Goal: Task Accomplishment & Management: Use online tool/utility

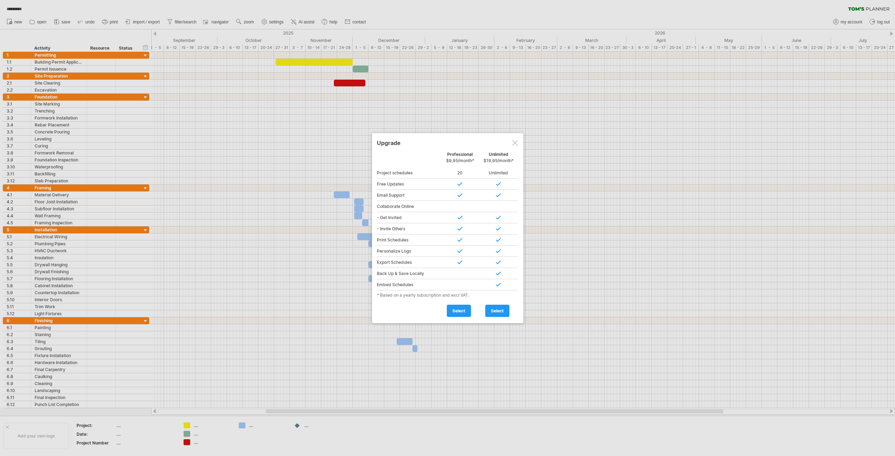
click at [515, 145] on div at bounding box center [515, 143] width 6 height 6
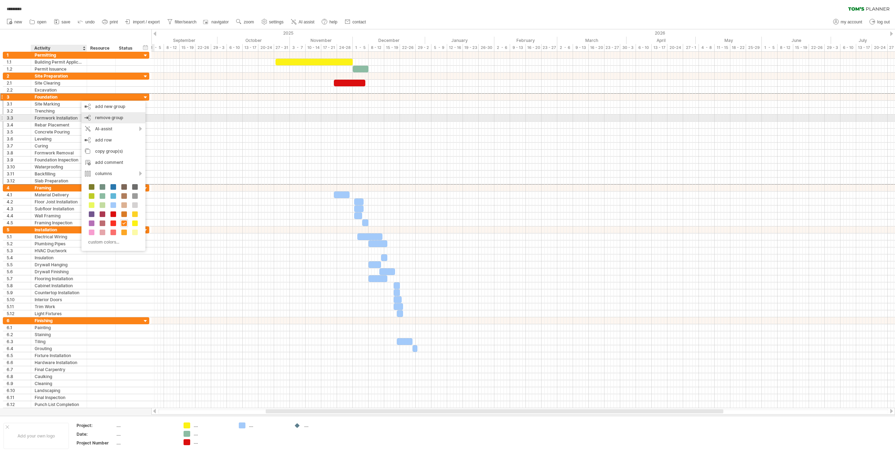
click at [116, 122] on div "remove group remove selected groups" at bounding box center [113, 117] width 64 height 11
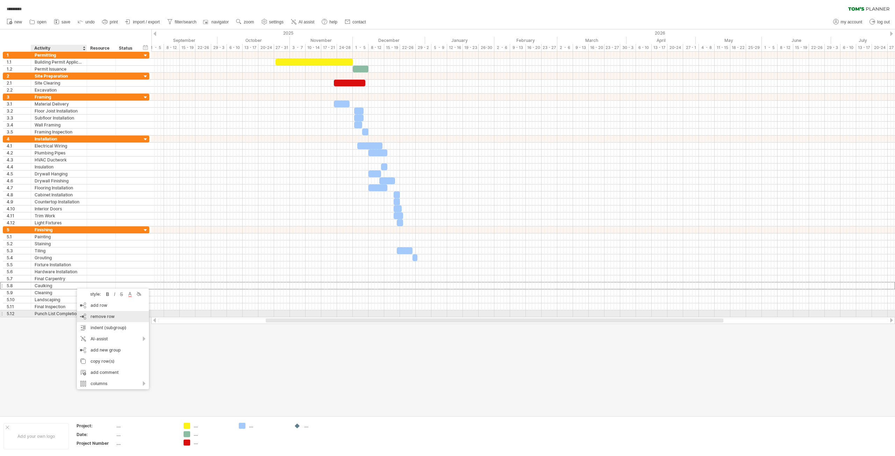
click at [103, 316] on span "remove row" at bounding box center [103, 316] width 24 height 5
click at [109, 320] on div "remove row remove selected rows" at bounding box center [112, 324] width 72 height 11
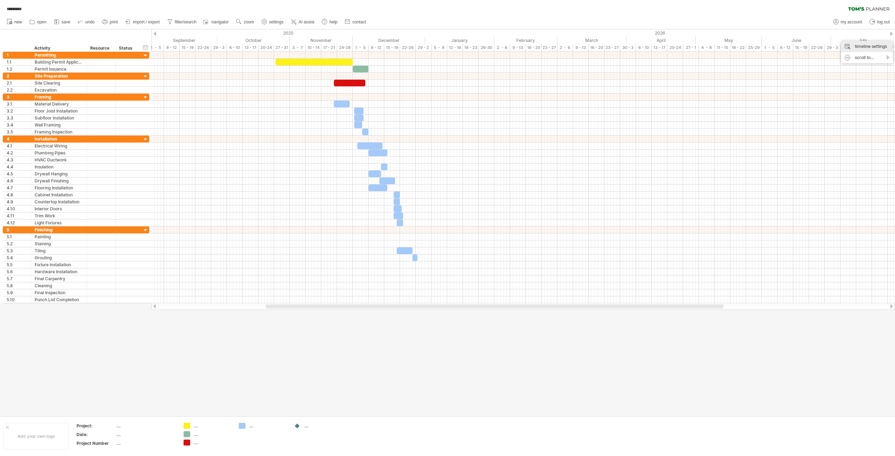
click at [868, 47] on div "timeline settings" at bounding box center [867, 46] width 52 height 11
select select "*"
select select "**"
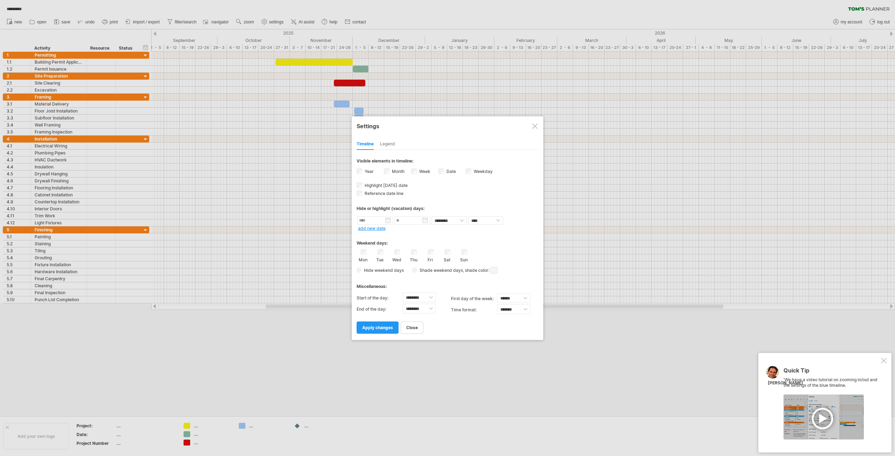
click at [495, 271] on span at bounding box center [494, 270] width 7 height 7
click at [509, 283] on span at bounding box center [509, 282] width 6 height 6
click at [392, 142] on div "Legend" at bounding box center [387, 144] width 15 height 11
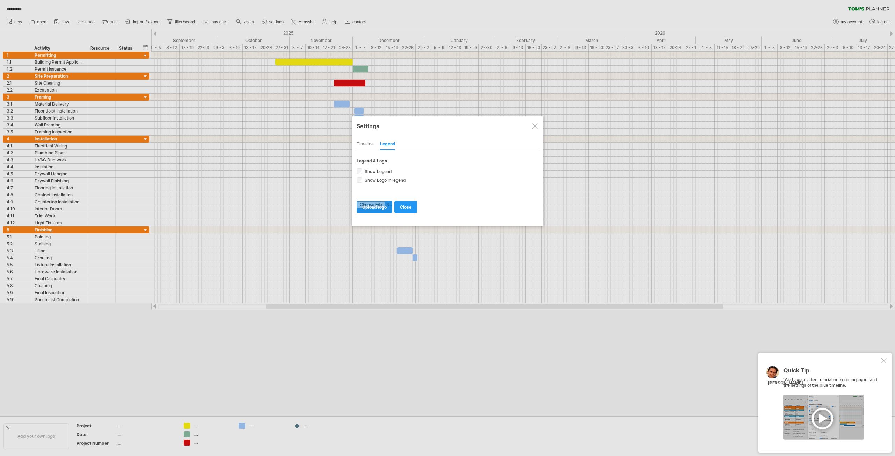
click at [381, 207] on input "file" at bounding box center [374, 207] width 35 height 12
type input "**********"
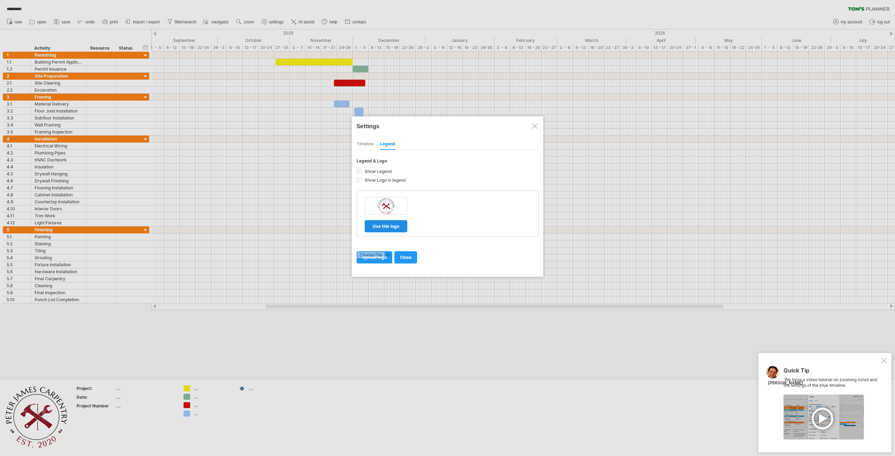
click at [386, 224] on span "use this logo" at bounding box center [386, 226] width 27 height 5
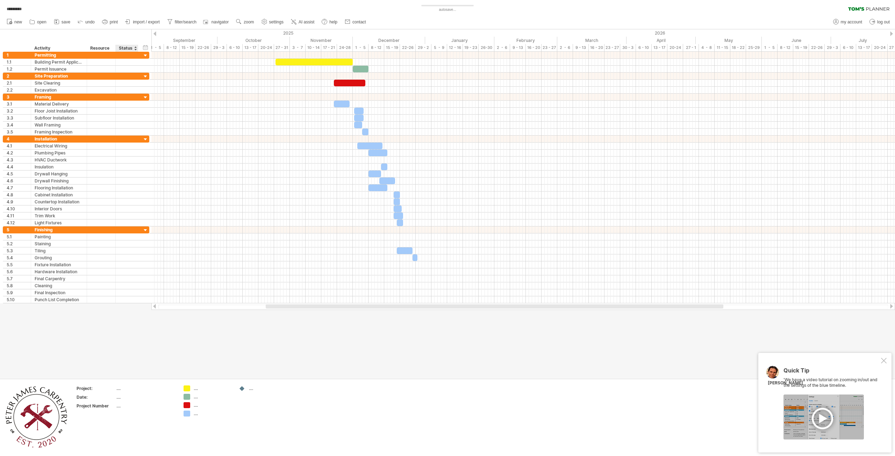
click at [120, 387] on div "...." at bounding box center [145, 389] width 59 height 6
click at [119, 388] on input "text" at bounding box center [144, 389] width 56 height 6
type input "**********"
click at [119, 398] on tbody "**********" at bounding box center [126, 399] width 99 height 26
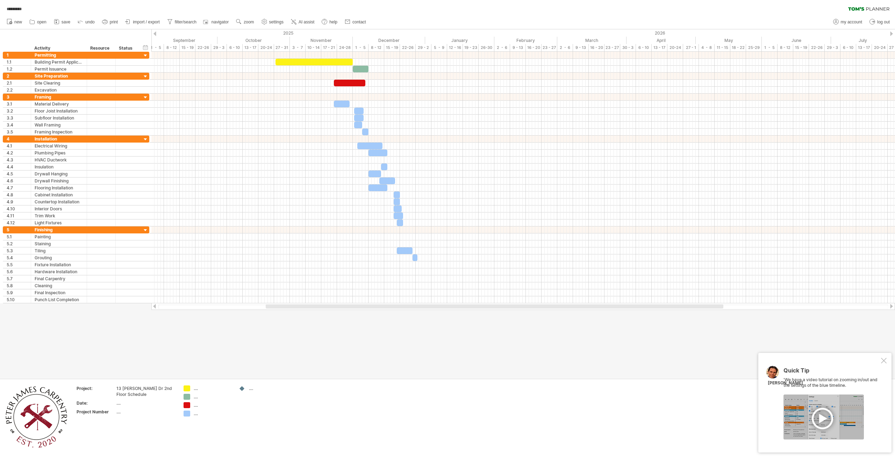
click at [882, 359] on div at bounding box center [884, 361] width 6 height 6
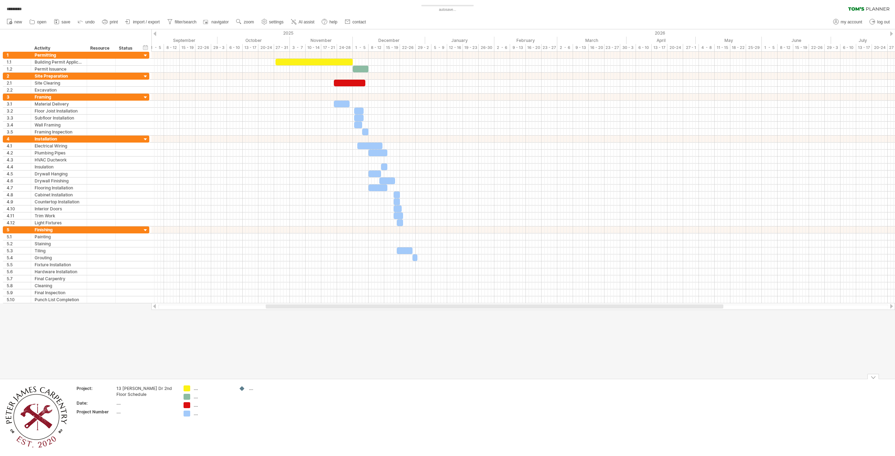
click at [195, 389] on div "...." at bounding box center [213, 389] width 38 height 6
type input "**********"
type input "*"
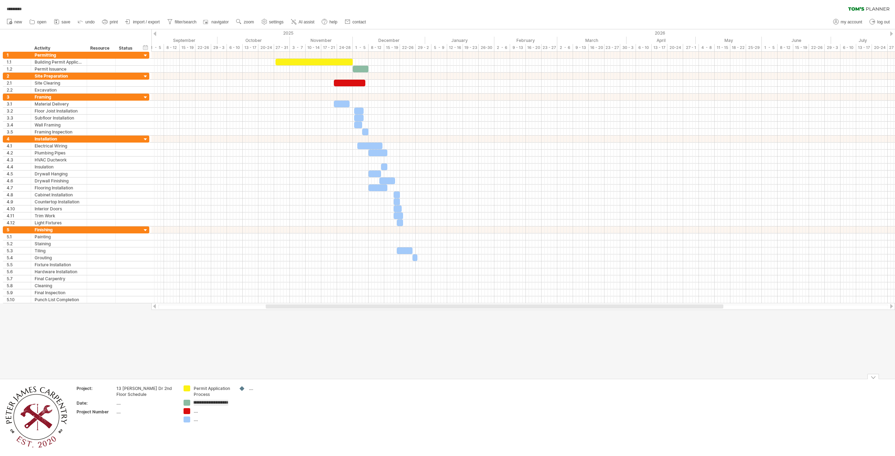
type input "**********"
click at [193, 412] on td "**********" at bounding box center [207, 418] width 55 height 64
click at [193, 419] on div "...." at bounding box center [208, 417] width 48 height 6
click at [194, 417] on div "...." at bounding box center [213, 417] width 38 height 6
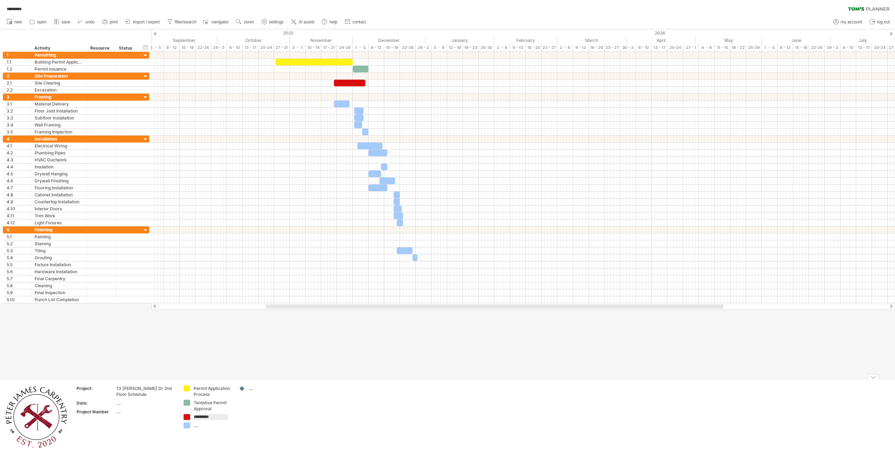
type input "**********"
click at [195, 426] on div "...." at bounding box center [213, 426] width 38 height 6
type input "**********"
click at [404, 330] on div at bounding box center [447, 203] width 895 height 349
click at [360, 84] on div at bounding box center [349, 83] width 31 height 7
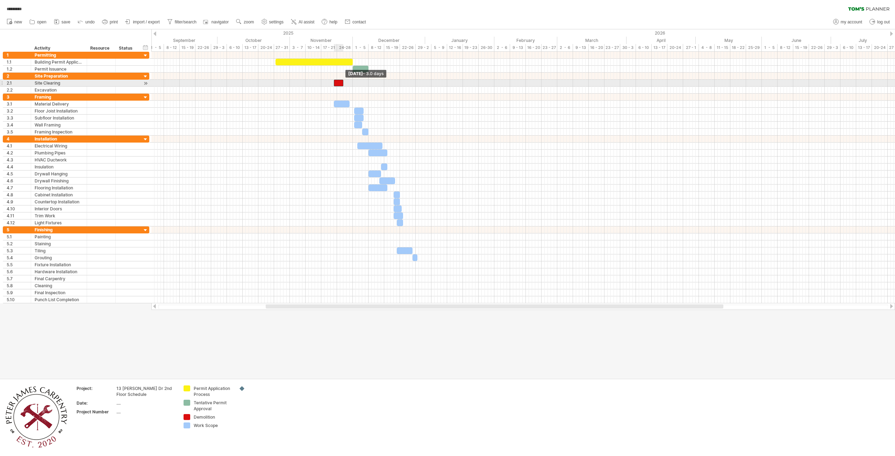
drag, startPoint x: 364, startPoint y: 84, endPoint x: 343, endPoint y: 86, distance: 21.7
click at [343, 86] on span at bounding box center [343, 83] width 3 height 7
drag, startPoint x: 350, startPoint y: 103, endPoint x: 341, endPoint y: 104, distance: 8.8
click at [341, 104] on span at bounding box center [340, 104] width 3 height 7
drag, startPoint x: 359, startPoint y: 110, endPoint x: 345, endPoint y: 110, distance: 14.7
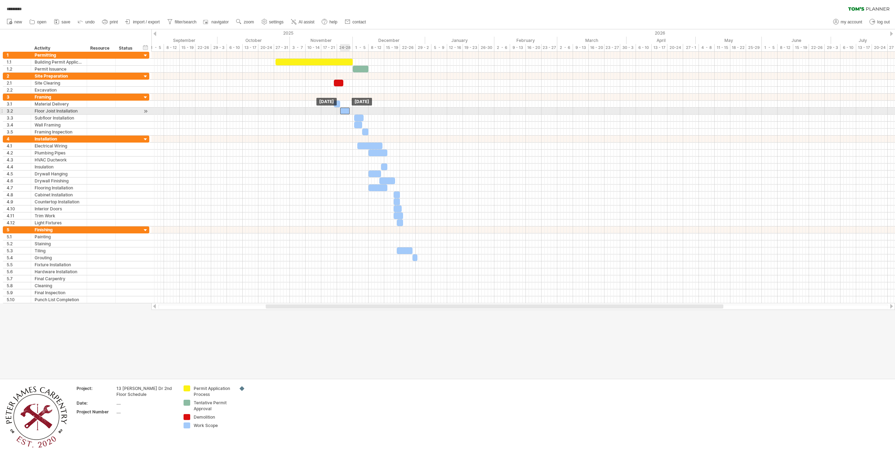
click at [345, 110] on div at bounding box center [344, 111] width 9 height 7
drag, startPoint x: 358, startPoint y: 116, endPoint x: 346, endPoint y: 117, distance: 12.3
click at [346, 117] on div at bounding box center [346, 118] width 9 height 7
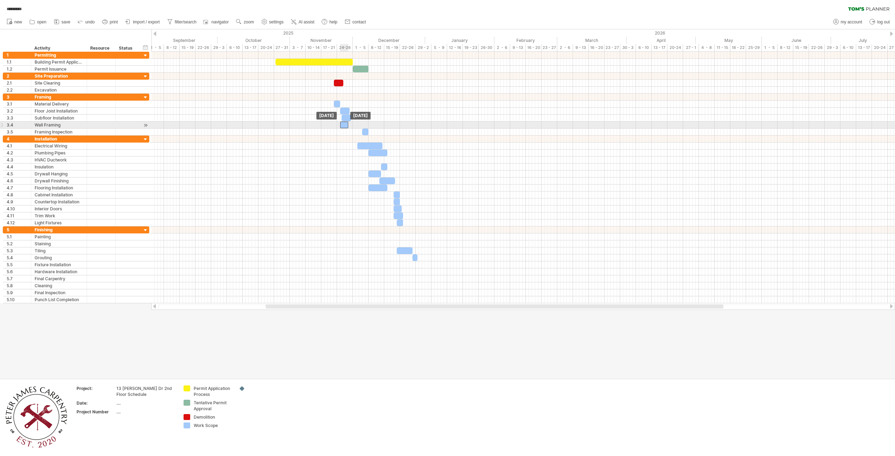
drag, startPoint x: 358, startPoint y: 124, endPoint x: 343, endPoint y: 126, distance: 14.8
click at [343, 126] on div at bounding box center [344, 125] width 8 height 7
click at [344, 119] on div at bounding box center [344, 118] width 9 height 7
drag, startPoint x: 364, startPoint y: 131, endPoint x: 351, endPoint y: 132, distance: 12.9
click at [351, 132] on div at bounding box center [353, 132] width 6 height 7
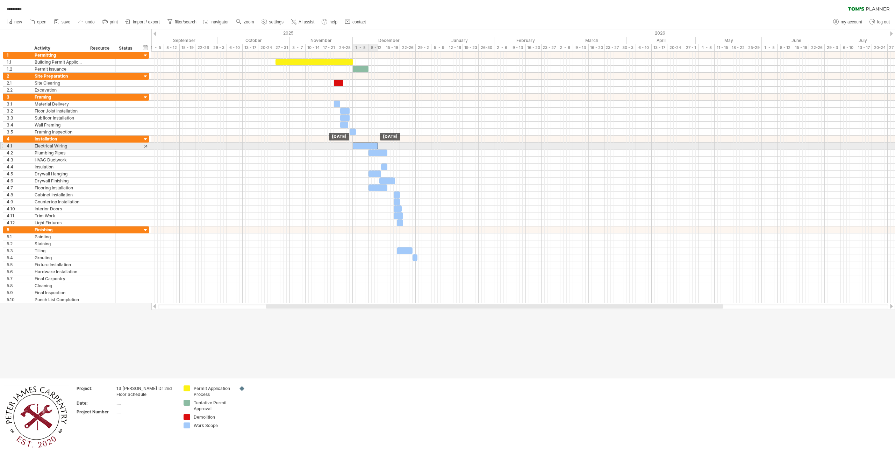
drag, startPoint x: 372, startPoint y: 145, endPoint x: 367, endPoint y: 147, distance: 5.0
click at [367, 147] on div at bounding box center [365, 146] width 25 height 7
click at [371, 146] on div at bounding box center [365, 146] width 25 height 7
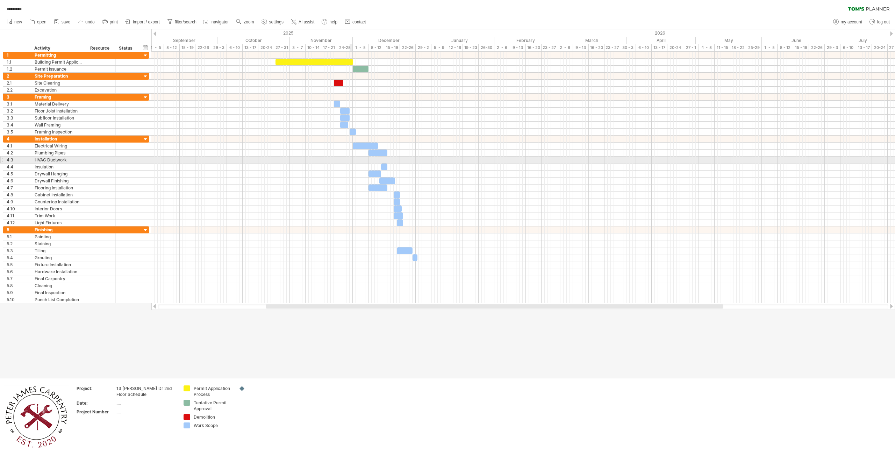
click at [350, 158] on div at bounding box center [523, 160] width 744 height 7
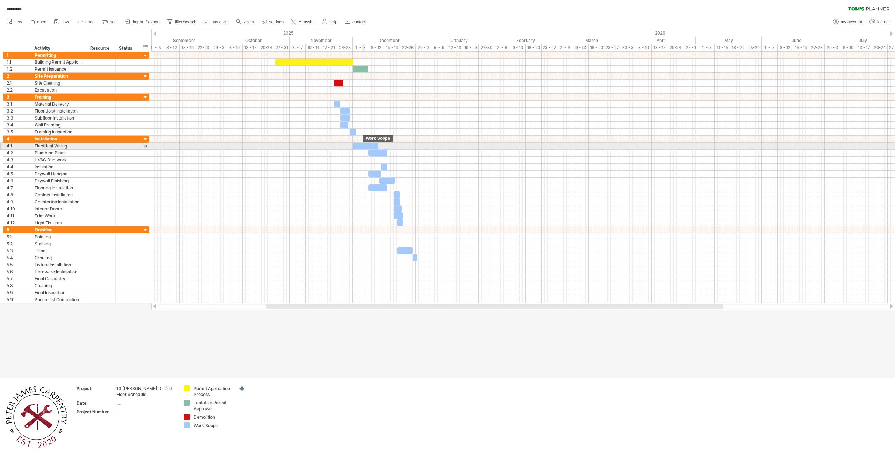
click at [364, 148] on div at bounding box center [365, 146] width 25 height 7
click at [377, 146] on span at bounding box center [378, 146] width 3 height 7
drag, startPoint x: 378, startPoint y: 153, endPoint x: 369, endPoint y: 152, distance: 8.9
click at [369, 152] on div at bounding box center [368, 153] width 19 height 7
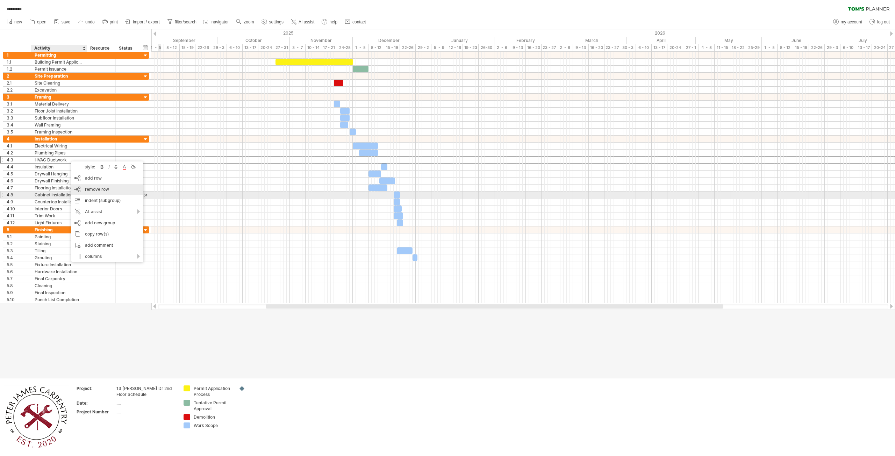
click at [116, 192] on div "remove row remove selected rows" at bounding box center [107, 189] width 72 height 11
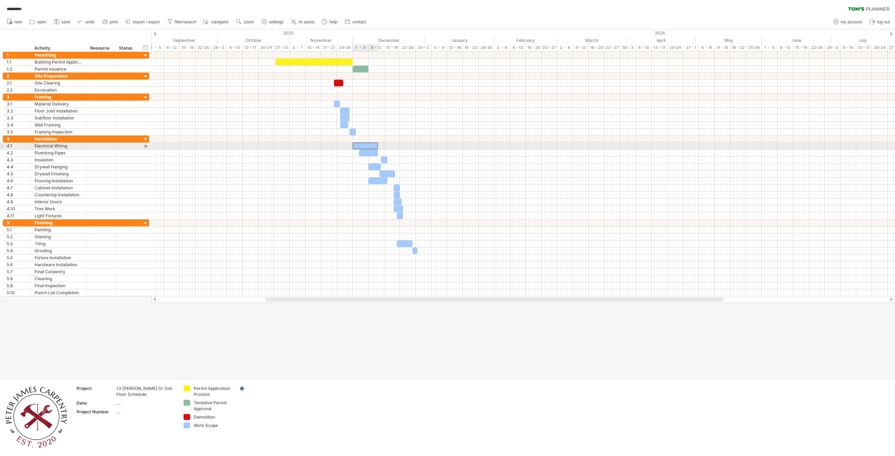
click at [372, 145] on div at bounding box center [365, 146] width 25 height 7
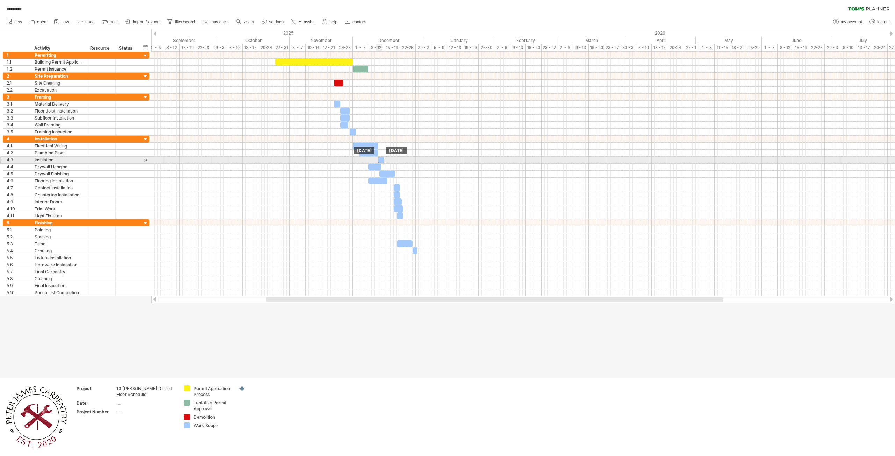
drag, startPoint x: 384, startPoint y: 159, endPoint x: 380, endPoint y: 159, distance: 3.9
click at [380, 159] on div at bounding box center [381, 160] width 6 height 7
click at [370, 168] on div at bounding box center [375, 167] width 13 height 7
drag, startPoint x: 373, startPoint y: 166, endPoint x: 388, endPoint y: 166, distance: 15.0
click at [388, 166] on div at bounding box center [390, 167] width 13 height 7
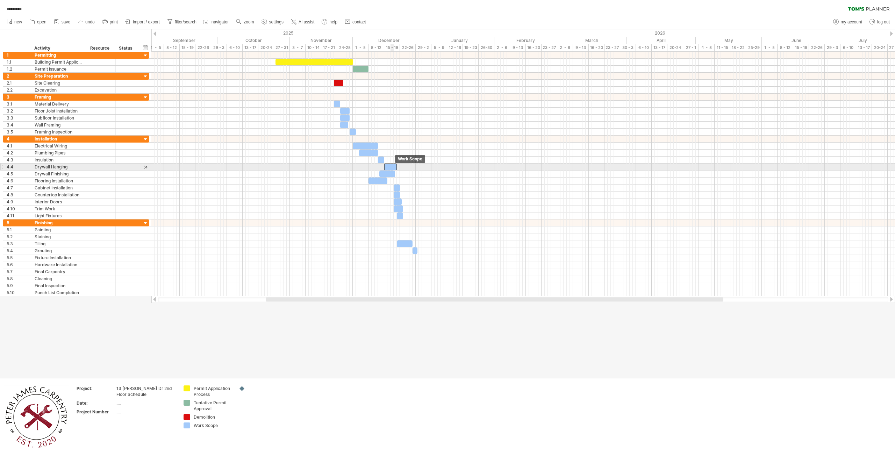
click at [391, 166] on div at bounding box center [390, 167] width 13 height 7
click at [392, 167] on div at bounding box center [390, 167] width 13 height 7
drag, startPoint x: 396, startPoint y: 167, endPoint x: 390, endPoint y: 168, distance: 6.0
click at [390, 168] on span at bounding box center [390, 167] width 3 height 7
drag, startPoint x: 388, startPoint y: 173, endPoint x: 399, endPoint y: 174, distance: 10.9
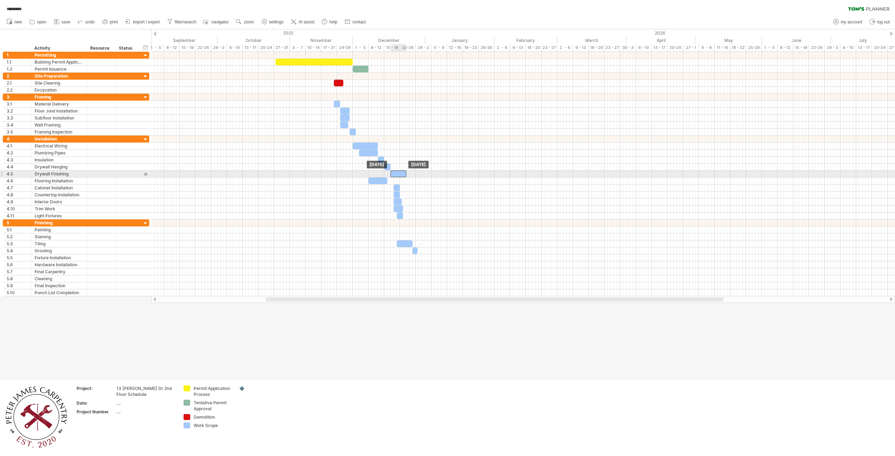
click at [399, 174] on div at bounding box center [399, 174] width 16 height 7
drag, startPoint x: 377, startPoint y: 181, endPoint x: 392, endPoint y: 181, distance: 15.0
click at [392, 181] on div at bounding box center [393, 181] width 19 height 7
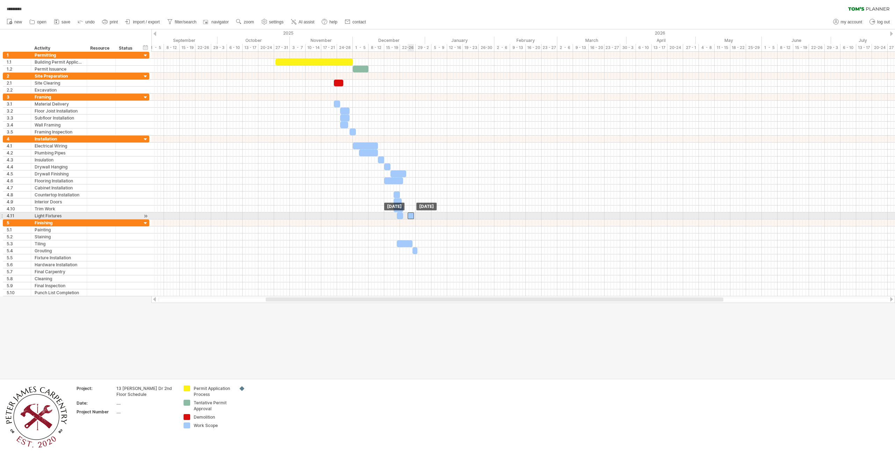
drag, startPoint x: 396, startPoint y: 187, endPoint x: 410, endPoint y: 214, distance: 30.3
drag, startPoint x: 381, startPoint y: 160, endPoint x: 372, endPoint y: 161, distance: 9.2
click at [372, 161] on div at bounding box center [372, 160] width 6 height 7
click at [390, 167] on span at bounding box center [390, 167] width 3 height 7
drag, startPoint x: 387, startPoint y: 167, endPoint x: 375, endPoint y: 167, distance: 12.6
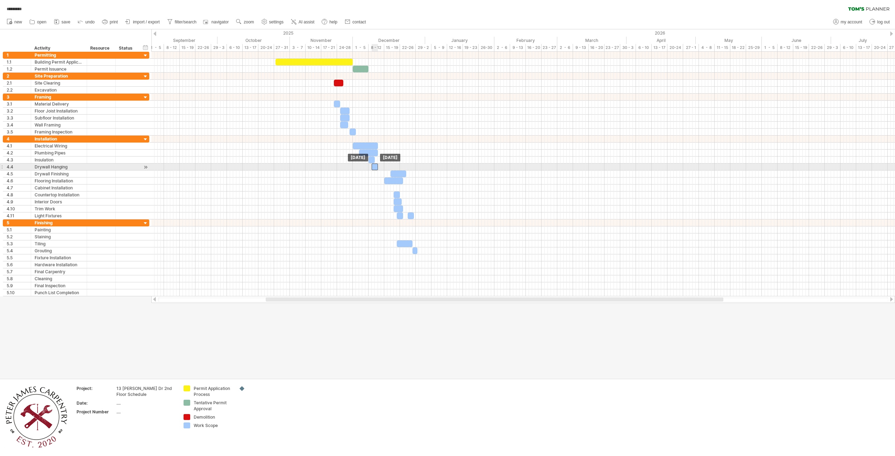
click at [375, 167] on div at bounding box center [375, 167] width 6 height 7
click at [376, 161] on div at bounding box center [375, 160] width 6 height 7
drag, startPoint x: 397, startPoint y: 174, endPoint x: 381, endPoint y: 174, distance: 16.1
click at [381, 174] on div at bounding box center [383, 174] width 16 height 7
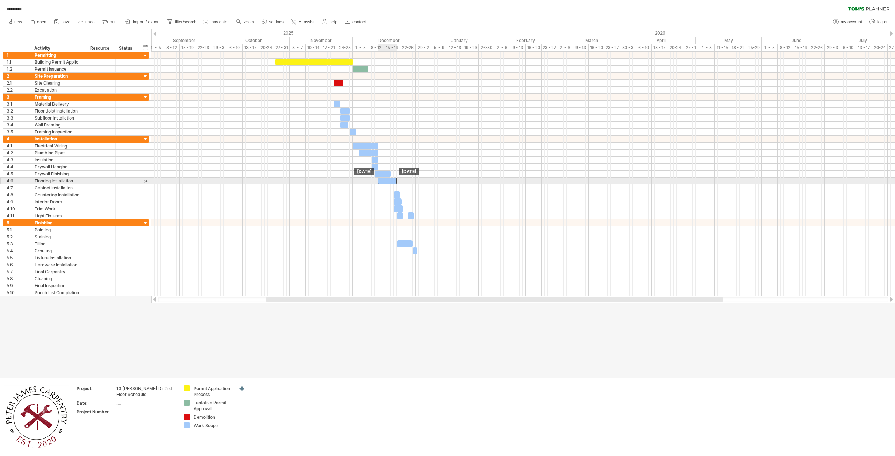
drag, startPoint x: 392, startPoint y: 181, endPoint x: 385, endPoint y: 182, distance: 7.1
click at [385, 182] on div at bounding box center [387, 181] width 19 height 7
click at [391, 189] on div at bounding box center [523, 188] width 744 height 7
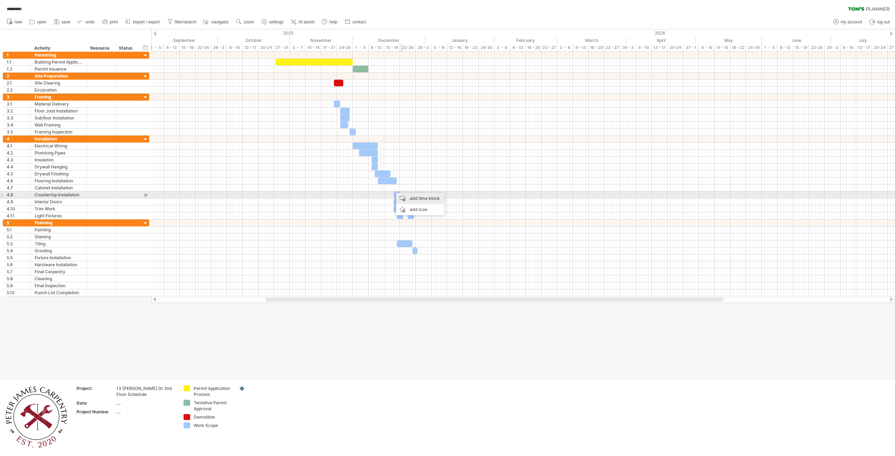
click at [411, 198] on div "add time block" at bounding box center [420, 198] width 48 height 11
click at [445, 227] on span at bounding box center [446, 227] width 6 height 6
click at [397, 189] on span at bounding box center [398, 188] width 3 height 7
click at [395, 195] on div at bounding box center [395, 195] width 6 height 7
click at [396, 201] on div at bounding box center [396, 202] width 8 height 7
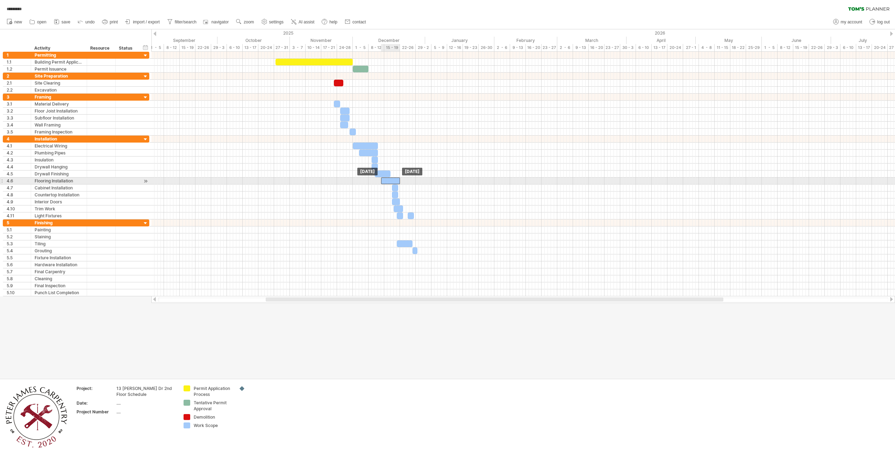
drag, startPoint x: 387, startPoint y: 180, endPoint x: 391, endPoint y: 180, distance: 3.5
click at [391, 180] on div at bounding box center [390, 181] width 19 height 7
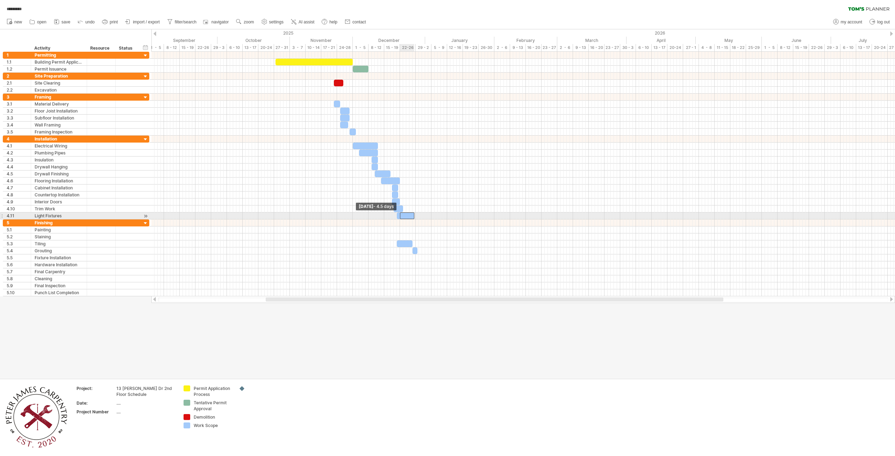
drag, startPoint x: 408, startPoint y: 215, endPoint x: 400, endPoint y: 215, distance: 8.4
click at [400, 215] on span at bounding box center [400, 216] width 3 height 7
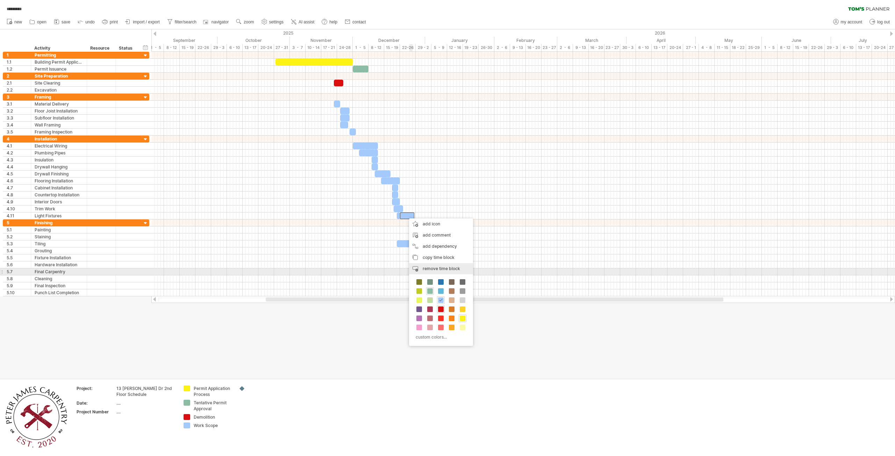
click at [437, 269] on span "remove time block" at bounding box center [441, 268] width 37 height 5
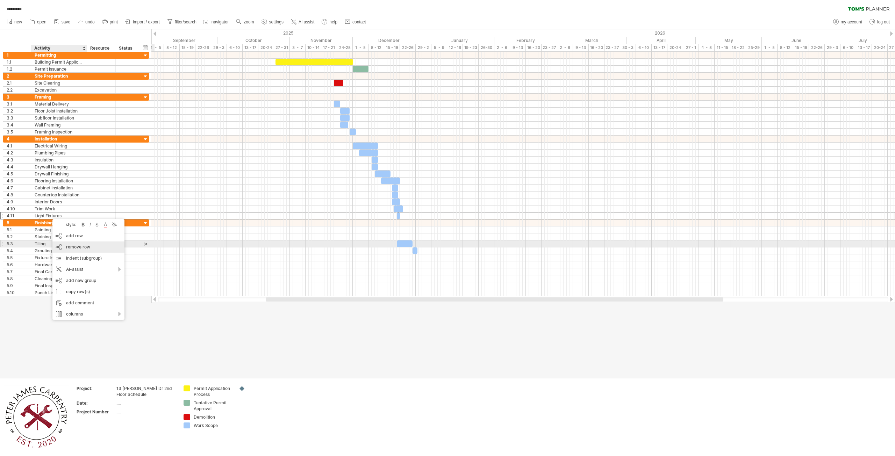
click at [92, 246] on div "remove row remove selected rows" at bounding box center [88, 247] width 72 height 11
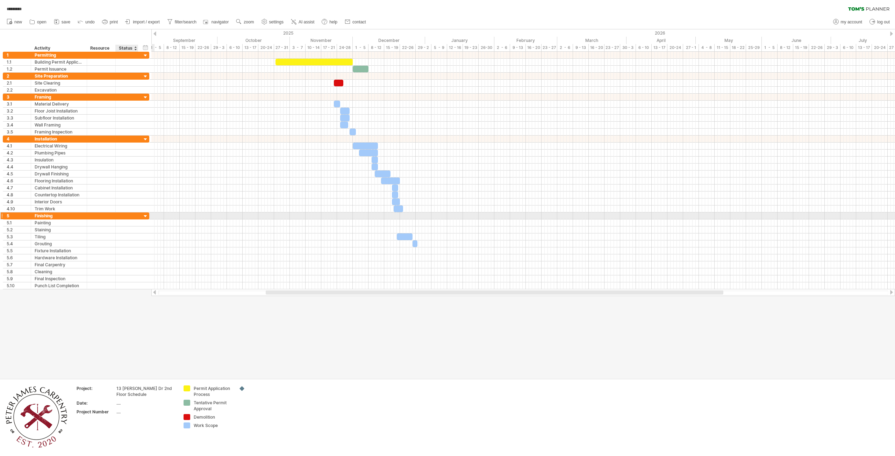
click at [143, 218] on div at bounding box center [145, 216] width 7 height 7
click at [144, 217] on div at bounding box center [145, 216] width 7 height 7
drag, startPoint x: 403, startPoint y: 237, endPoint x: 392, endPoint y: 223, distance: 17.7
click at [393, 225] on div at bounding box center [392, 223] width 16 height 7
click at [401, 223] on span at bounding box center [401, 223] width 3 height 7
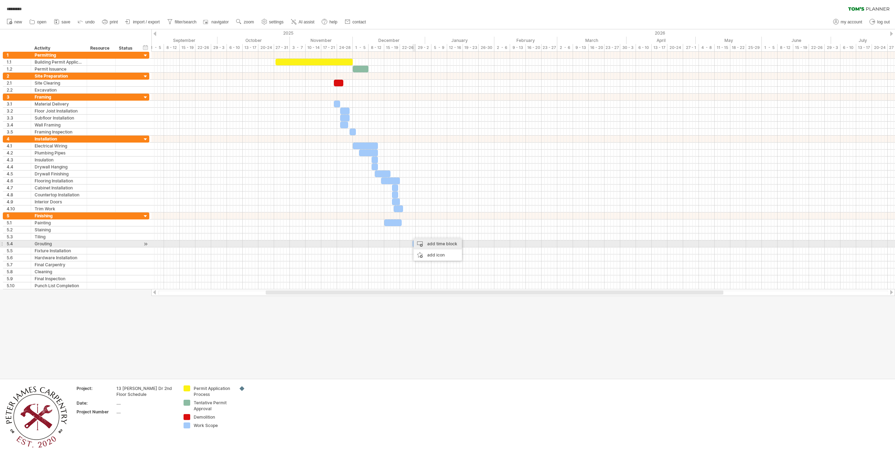
click at [423, 245] on div "add time block" at bounding box center [438, 243] width 48 height 11
click at [460, 275] on span at bounding box center [459, 274] width 6 height 6
drag, startPoint x: 410, startPoint y: 237, endPoint x: 397, endPoint y: 235, distance: 12.7
click at [397, 235] on span at bounding box center [396, 237] width 3 height 7
click at [409, 236] on span at bounding box center [409, 237] width 3 height 7
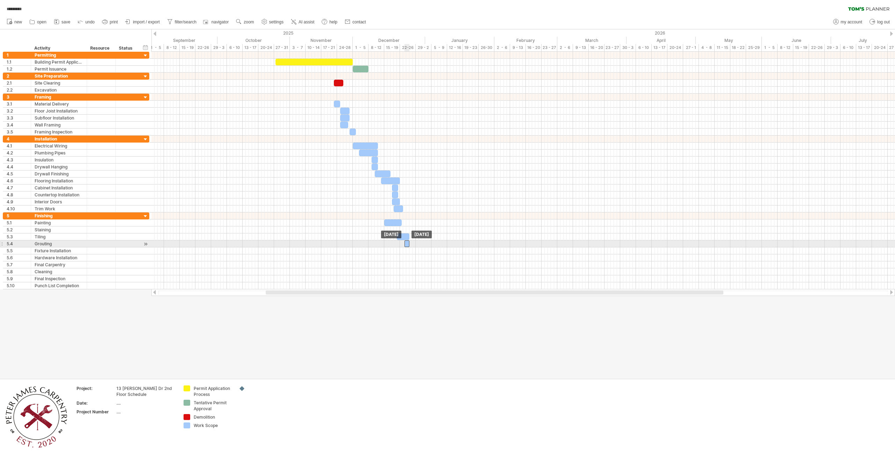
drag, startPoint x: 414, startPoint y: 244, endPoint x: 406, endPoint y: 244, distance: 7.7
click at [406, 244] on div at bounding box center [407, 244] width 5 height 7
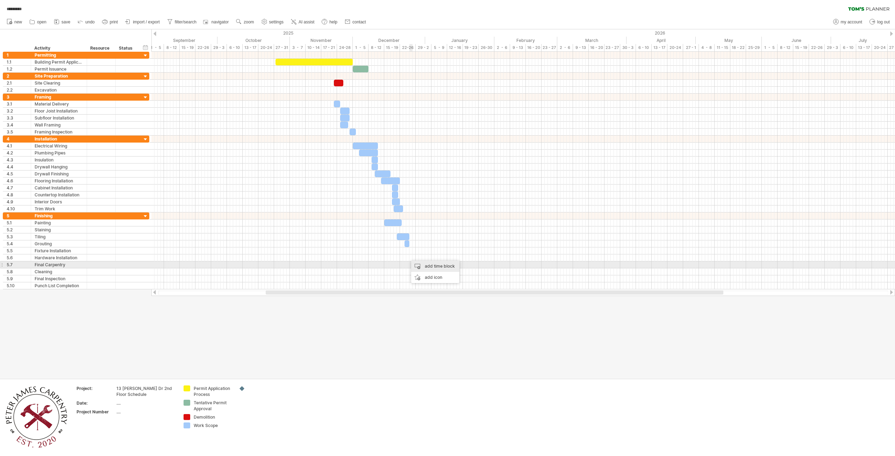
click at [432, 268] on div "add time block" at bounding box center [435, 266] width 48 height 11
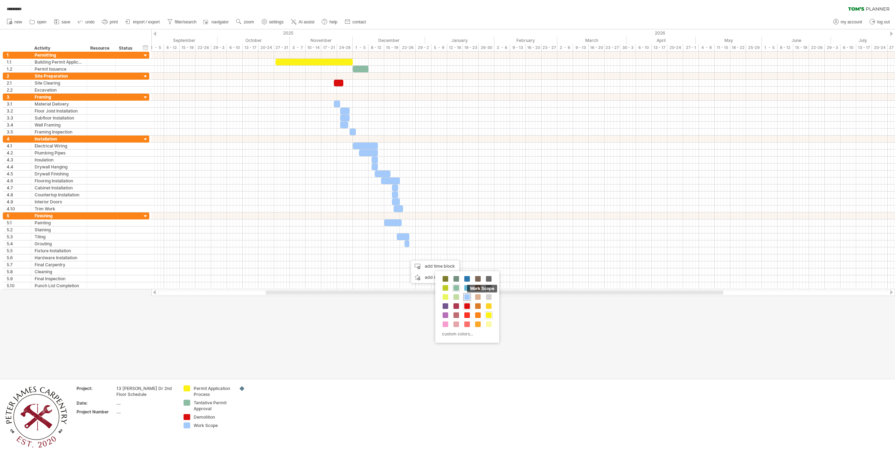
click at [465, 295] on span at bounding box center [467, 297] width 6 height 6
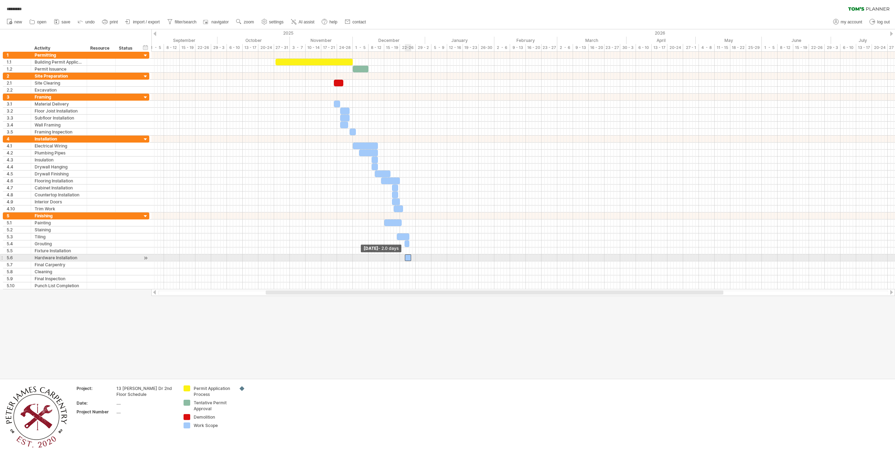
click at [406, 258] on span at bounding box center [404, 258] width 3 height 7
click at [407, 258] on div at bounding box center [406, 258] width 6 height 7
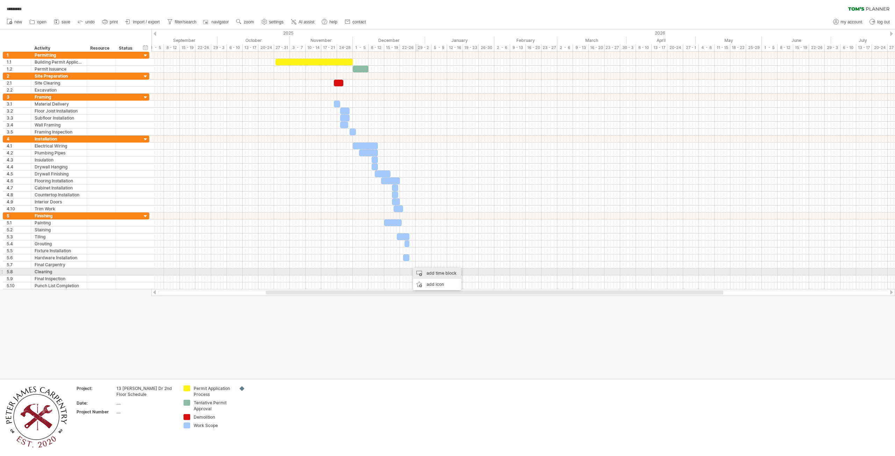
click at [428, 273] on div "add time block" at bounding box center [437, 273] width 48 height 11
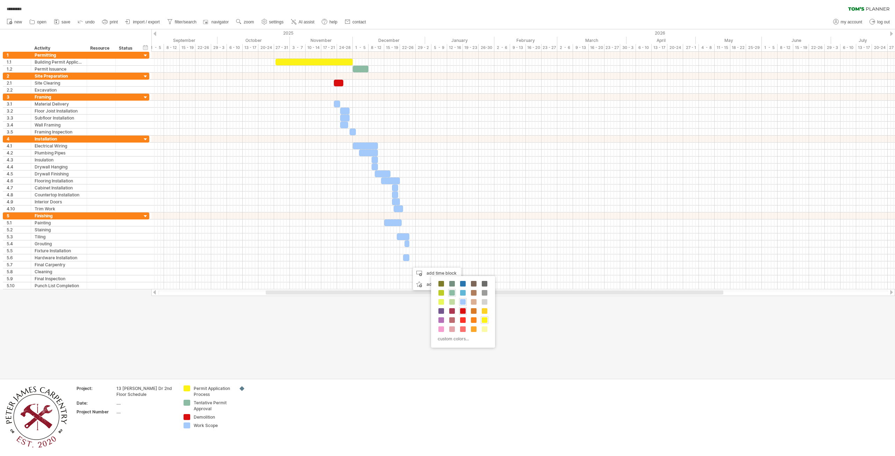
click at [466, 299] on div "Work Scope" at bounding box center [463, 302] width 8 height 8
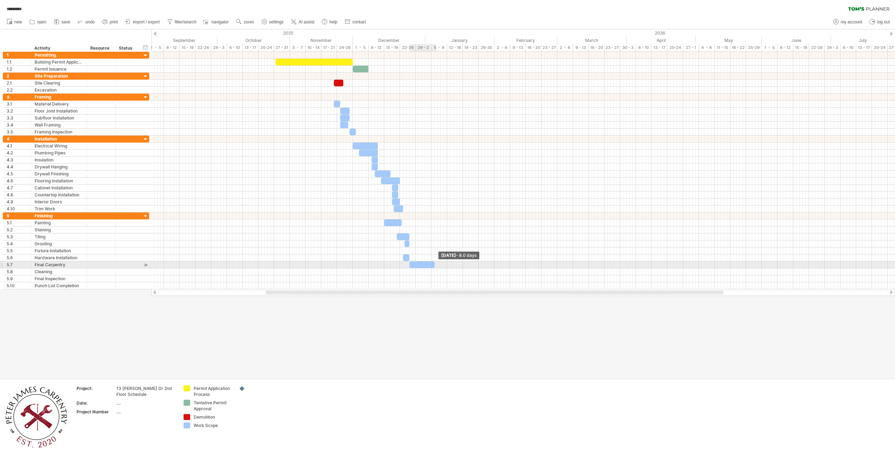
drag, startPoint x: 412, startPoint y: 266, endPoint x: 434, endPoint y: 263, distance: 22.9
click at [434, 263] on span at bounding box center [434, 265] width 3 height 7
drag, startPoint x: 427, startPoint y: 264, endPoint x: 439, endPoint y: 264, distance: 12.3
click at [439, 264] on div at bounding box center [434, 265] width 25 height 7
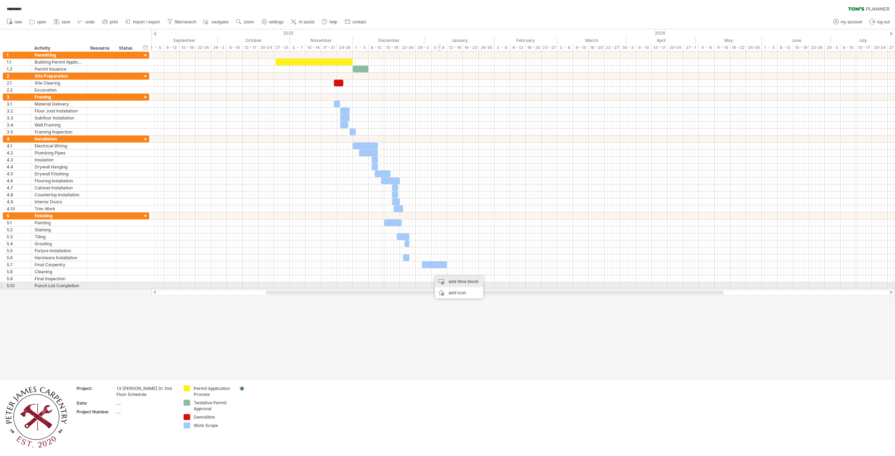
click at [460, 284] on div "add time block" at bounding box center [459, 281] width 48 height 11
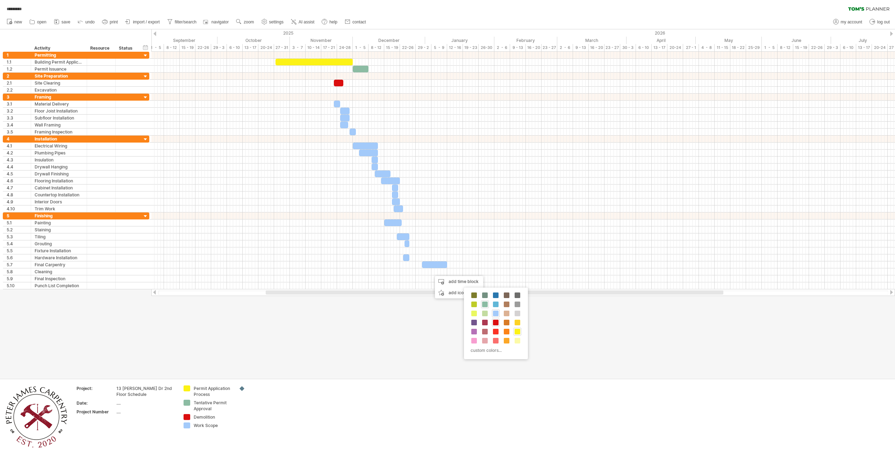
click at [491, 312] on div "Tentative Permit Approval Work Scope Demolition Permit Application Process cust…" at bounding box center [496, 324] width 64 height 72
click at [495, 313] on span at bounding box center [496, 314] width 6 height 6
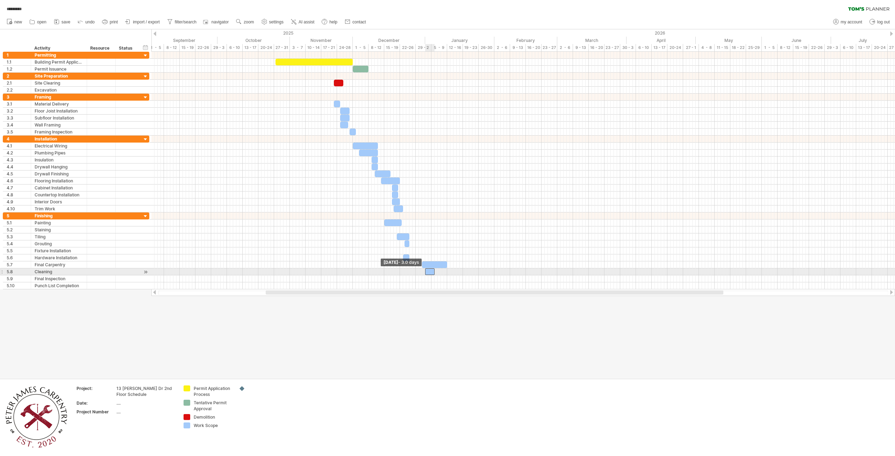
drag, startPoint x: 433, startPoint y: 272, endPoint x: 427, endPoint y: 273, distance: 6.0
click at [427, 273] on div at bounding box center [429, 272] width 9 height 7
drag, startPoint x: 429, startPoint y: 272, endPoint x: 404, endPoint y: 272, distance: 25.2
click at [404, 272] on div at bounding box center [404, 272] width 9 height 7
drag, startPoint x: 401, startPoint y: 272, endPoint x: 406, endPoint y: 272, distance: 5.6
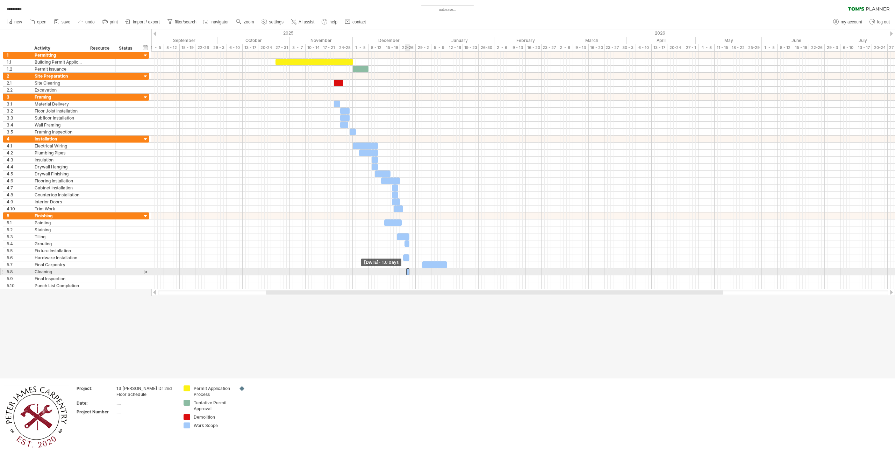
click at [406, 272] on span at bounding box center [406, 272] width 3 height 7
click at [410, 271] on div at bounding box center [409, 272] width 2 height 7
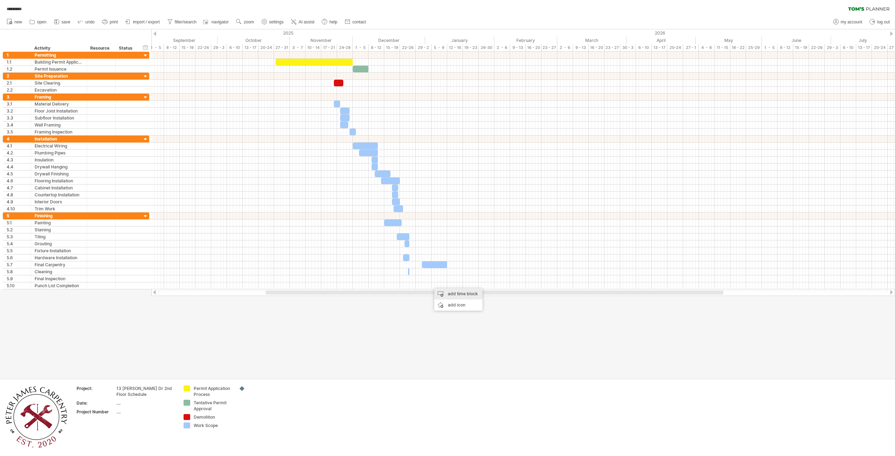
click at [461, 296] on div "add time block" at bounding box center [458, 293] width 48 height 11
drag, startPoint x: 495, startPoint y: 325, endPoint x: 472, endPoint y: 311, distance: 27.1
click at [496, 325] on span at bounding box center [496, 326] width 6 height 6
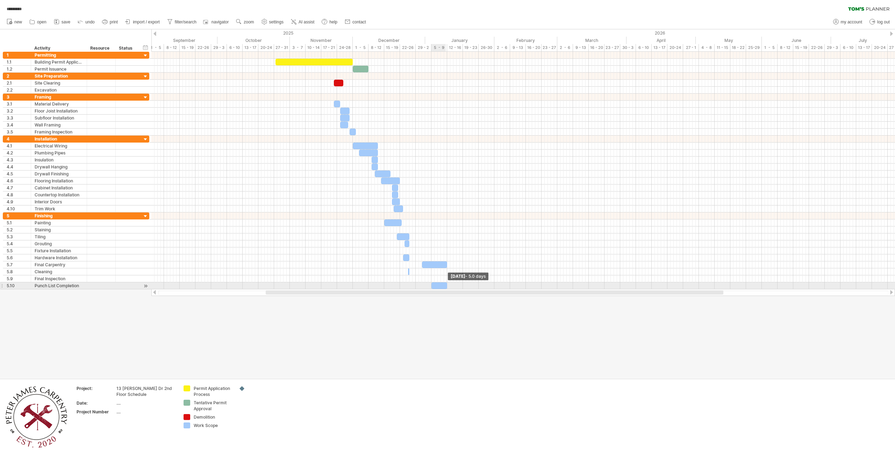
drag, startPoint x: 434, startPoint y: 287, endPoint x: 446, endPoint y: 288, distance: 11.9
click at [446, 288] on span at bounding box center [447, 286] width 3 height 7
drag, startPoint x: 431, startPoint y: 286, endPoint x: 421, endPoint y: 286, distance: 9.4
click at [421, 286] on span at bounding box center [422, 286] width 3 height 7
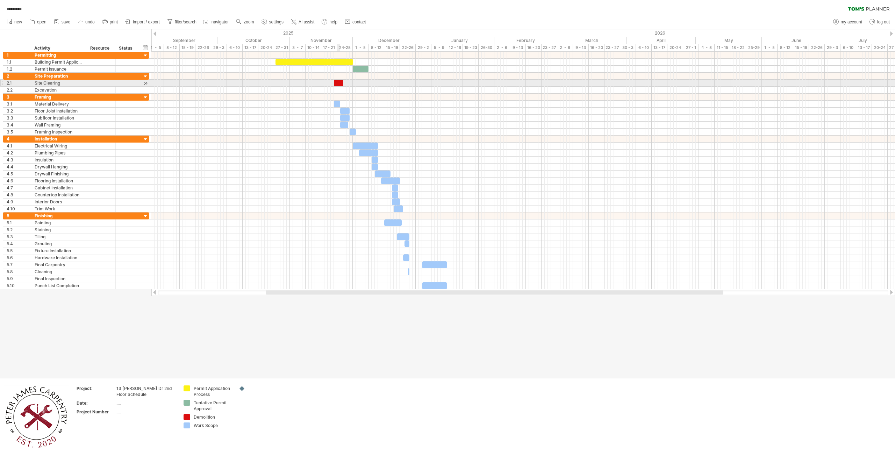
click at [338, 84] on div at bounding box center [338, 83] width 9 height 7
drag, startPoint x: 353, startPoint y: 130, endPoint x: 360, endPoint y: 130, distance: 6.3
click at [360, 130] on div at bounding box center [359, 132] width 6 height 7
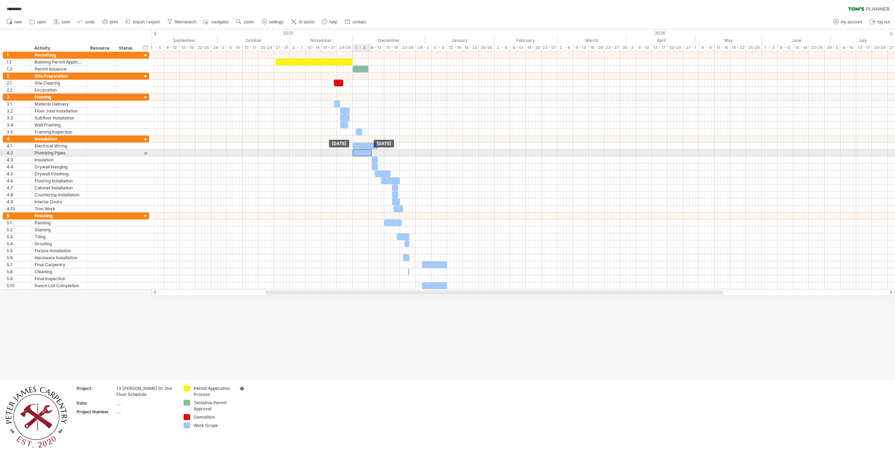
drag, startPoint x: 368, startPoint y: 153, endPoint x: 361, endPoint y: 153, distance: 6.7
click at [361, 153] on div at bounding box center [362, 153] width 19 height 7
click at [372, 158] on div at bounding box center [372, 160] width 6 height 7
drag, startPoint x: 372, startPoint y: 158, endPoint x: 367, endPoint y: 158, distance: 4.5
click at [367, 158] on div at bounding box center [367, 160] width 6 height 7
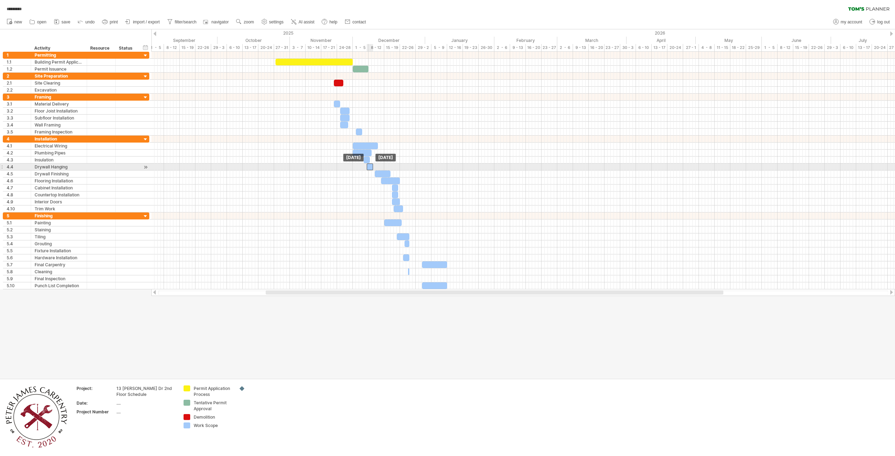
drag, startPoint x: 375, startPoint y: 166, endPoint x: 370, endPoint y: 166, distance: 4.9
click at [370, 166] on div at bounding box center [370, 167] width 6 height 7
click at [382, 173] on div at bounding box center [381, 174] width 16 height 7
drag, startPoint x: 383, startPoint y: 173, endPoint x: 395, endPoint y: 175, distance: 12.5
click at [395, 175] on div at bounding box center [394, 174] width 16 height 7
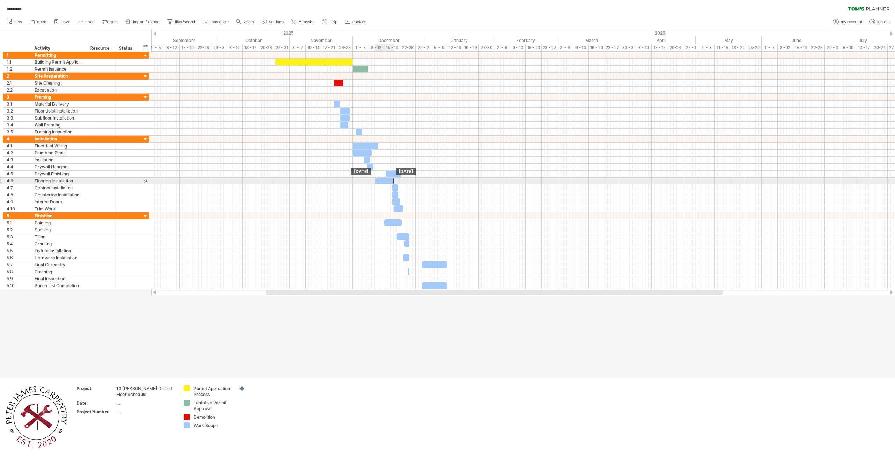
drag, startPoint x: 393, startPoint y: 180, endPoint x: 386, endPoint y: 180, distance: 6.3
click at [386, 180] on div at bounding box center [384, 181] width 19 height 7
click at [396, 174] on div at bounding box center [394, 174] width 16 height 7
click at [385, 179] on div at bounding box center [384, 181] width 19 height 7
drag, startPoint x: 394, startPoint y: 179, endPoint x: 387, endPoint y: 180, distance: 7.1
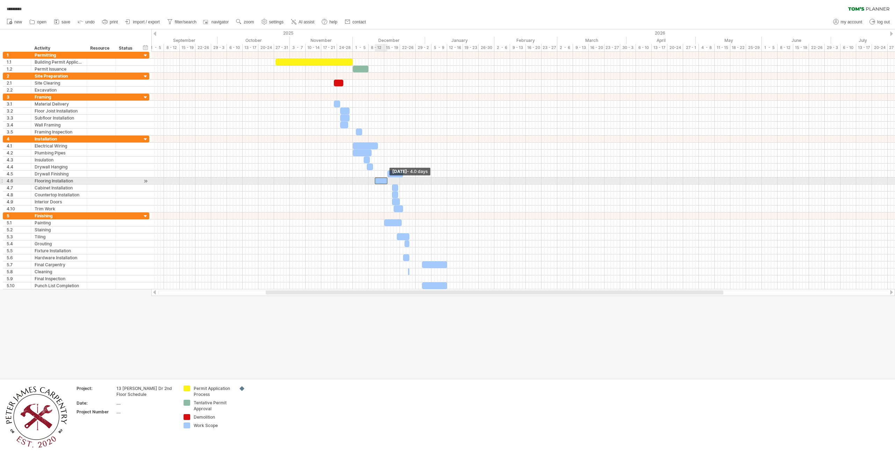
click at [387, 180] on span at bounding box center [387, 181] width 3 height 7
click at [394, 173] on div at bounding box center [394, 174] width 16 height 7
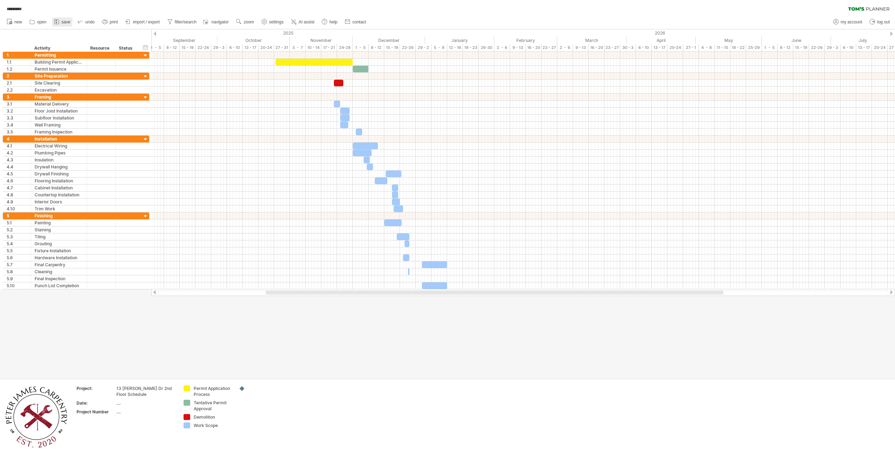
click at [63, 23] on span "save" at bounding box center [66, 22] width 9 height 5
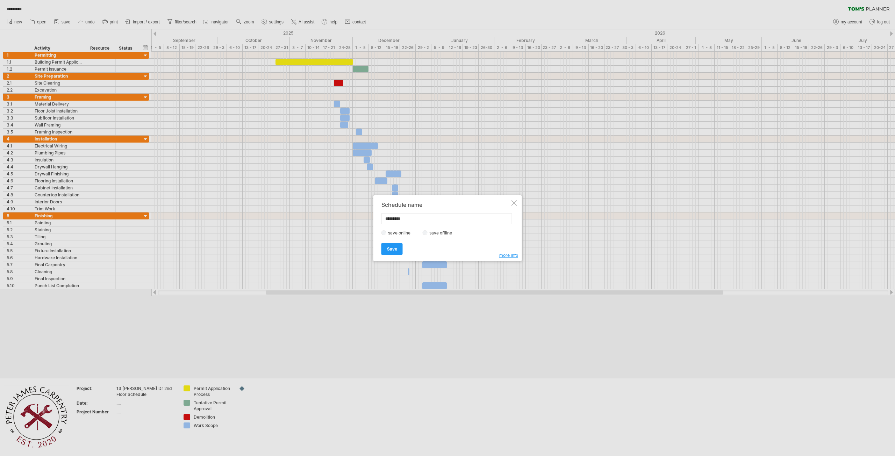
click at [430, 233] on label "save offline" at bounding box center [443, 232] width 30 height 5
click at [394, 247] on span "Save" at bounding box center [392, 248] width 10 height 5
click at [405, 249] on span "Upgrade" at bounding box center [408, 247] width 18 height 5
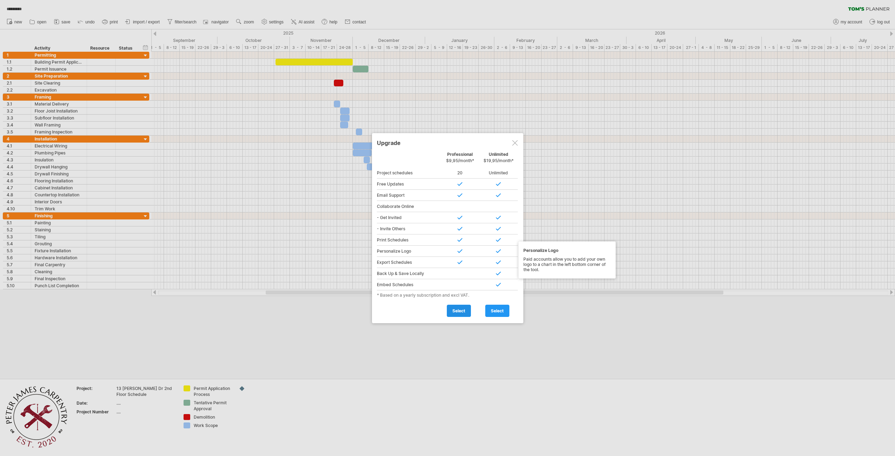
click at [457, 314] on link "select" at bounding box center [459, 311] width 24 height 12
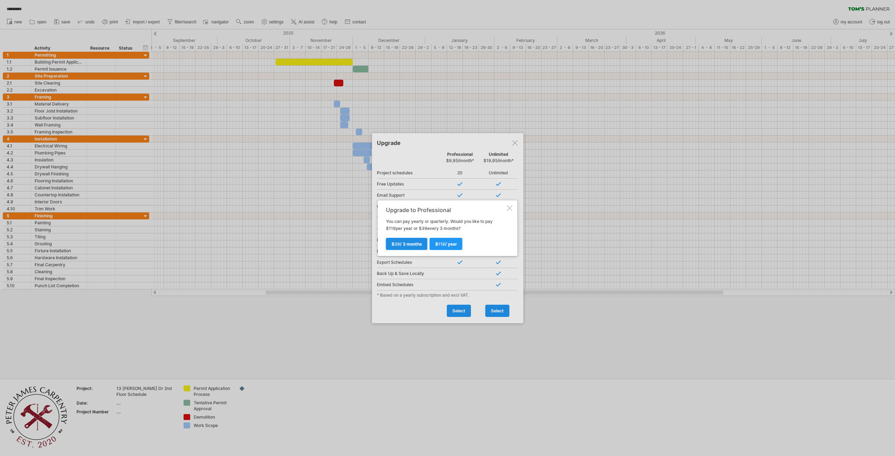
click at [404, 246] on span "$ 39 / 3 months" at bounding box center [407, 243] width 30 height 5
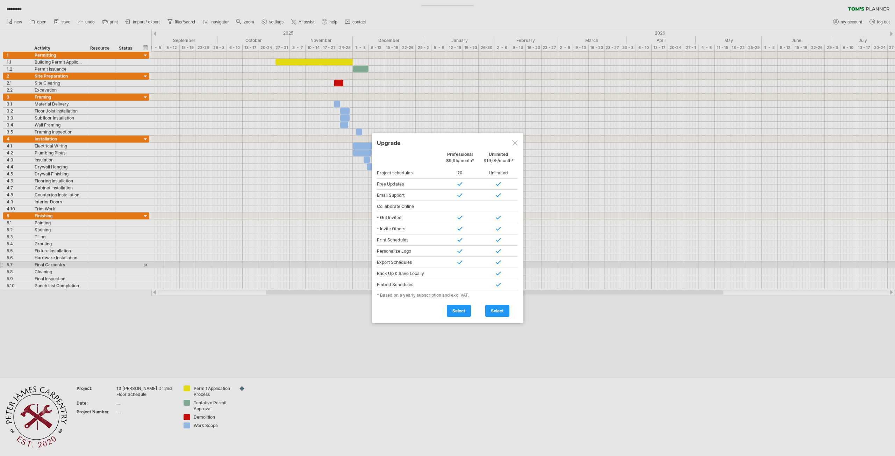
type input "**********"
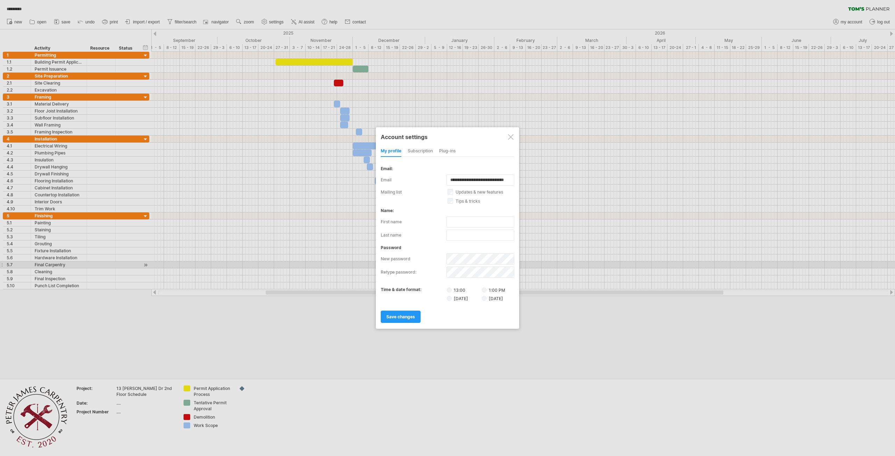
click at [510, 135] on div at bounding box center [511, 137] width 6 height 6
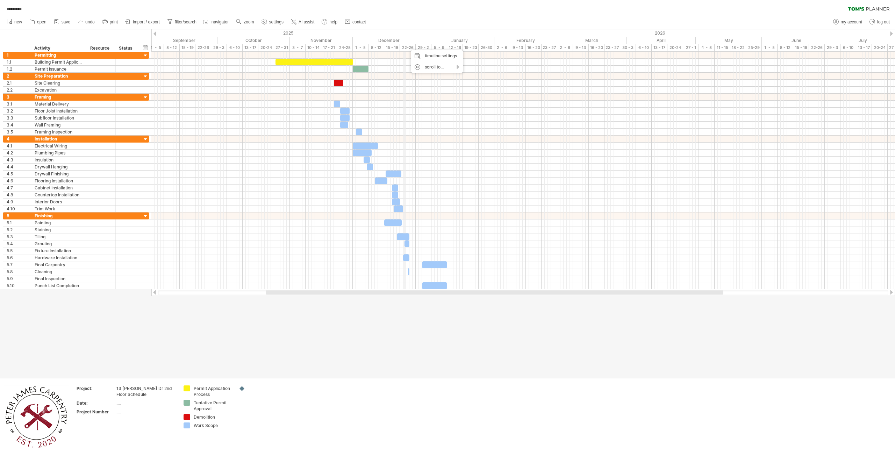
click at [406, 46] on div "22-26" at bounding box center [408, 47] width 16 height 7
click at [408, 48] on div "22-26" at bounding box center [408, 47] width 16 height 7
click at [402, 49] on div "22-26" at bounding box center [408, 47] width 16 height 7
click at [404, 49] on div "22-26" at bounding box center [408, 47] width 16 height 7
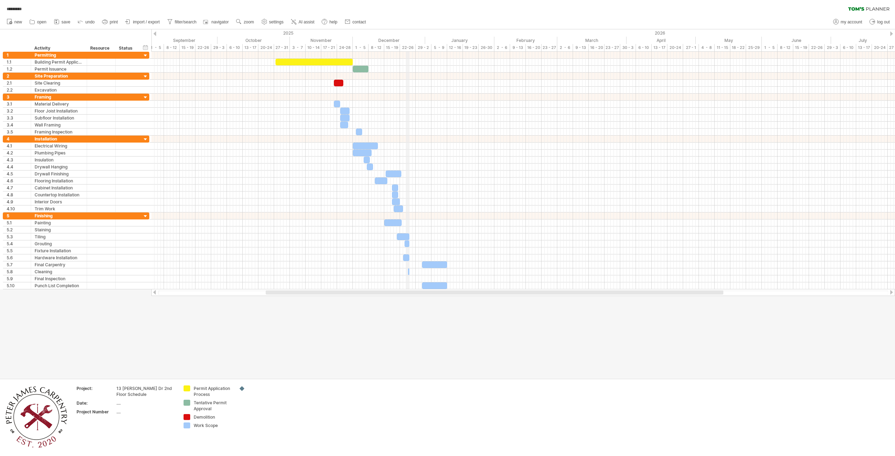
click at [408, 49] on div "22-26" at bounding box center [408, 47] width 16 height 7
click at [411, 48] on div "22-26" at bounding box center [408, 47] width 16 height 7
click at [414, 48] on div "22-26" at bounding box center [408, 47] width 16 height 7
click at [342, 84] on div at bounding box center [341, 83] width 9 height 7
click at [340, 103] on div at bounding box center [340, 104] width 6 height 7
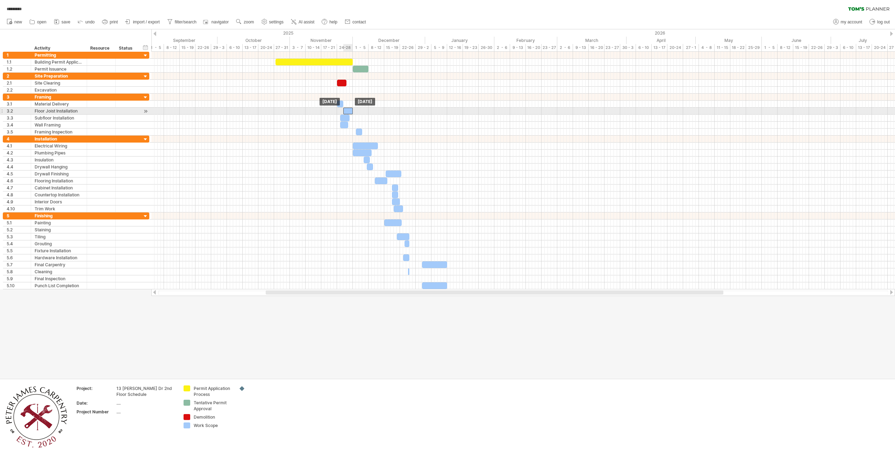
click at [347, 109] on div at bounding box center [347, 111] width 9 height 7
click at [347, 118] on div at bounding box center [347, 118] width 9 height 7
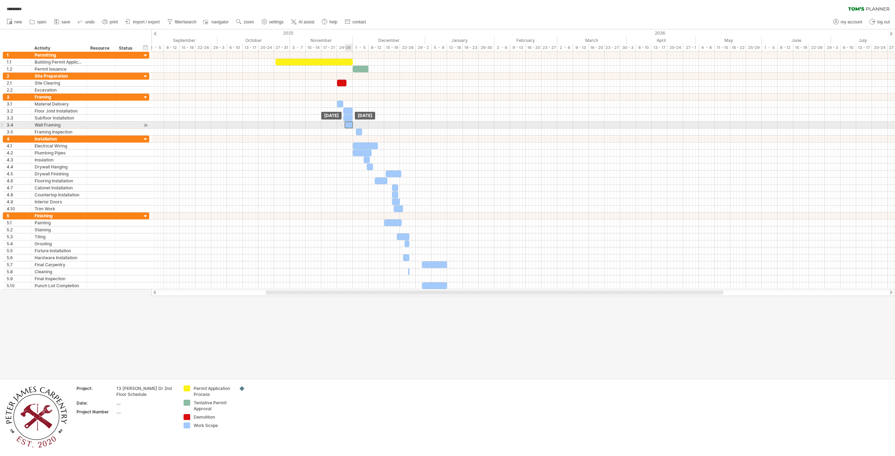
drag, startPoint x: 343, startPoint y: 123, endPoint x: 348, endPoint y: 123, distance: 4.9
click at [348, 123] on div at bounding box center [349, 125] width 8 height 7
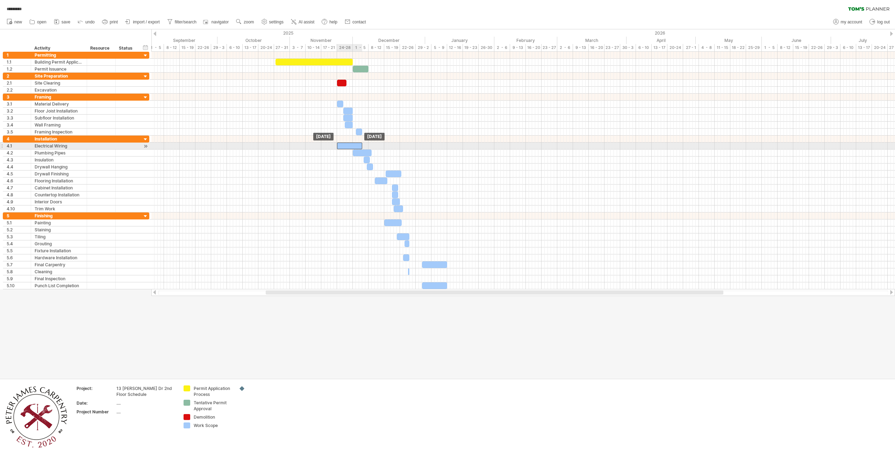
drag, startPoint x: 365, startPoint y: 146, endPoint x: 350, endPoint y: 146, distance: 15.7
click at [350, 146] on div at bounding box center [349, 146] width 25 height 7
drag, startPoint x: 372, startPoint y: 152, endPoint x: 363, endPoint y: 152, distance: 8.7
click at [363, 152] on span at bounding box center [362, 153] width 3 height 7
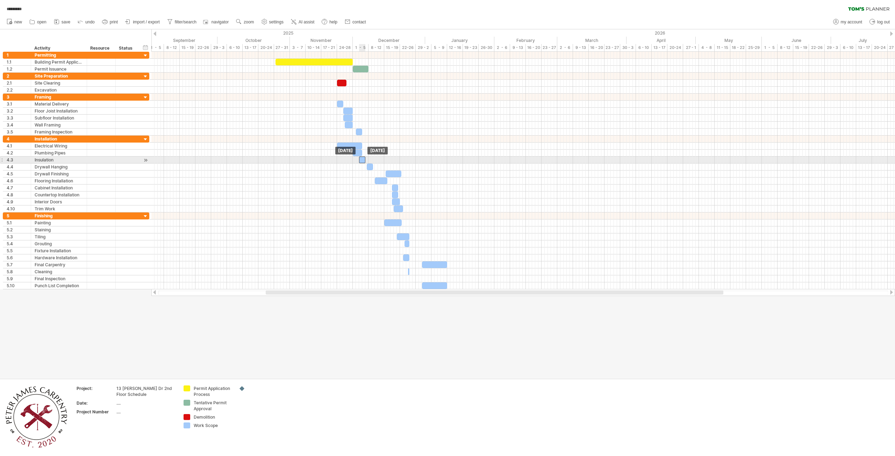
drag, startPoint x: 367, startPoint y: 158, endPoint x: 362, endPoint y: 159, distance: 4.9
click at [362, 159] on div at bounding box center [362, 160] width 6 height 7
click at [362, 159] on span at bounding box center [362, 160] width 3 height 7
click at [363, 160] on div at bounding box center [363, 160] width 3 height 7
click at [370, 166] on div at bounding box center [370, 167] width 6 height 7
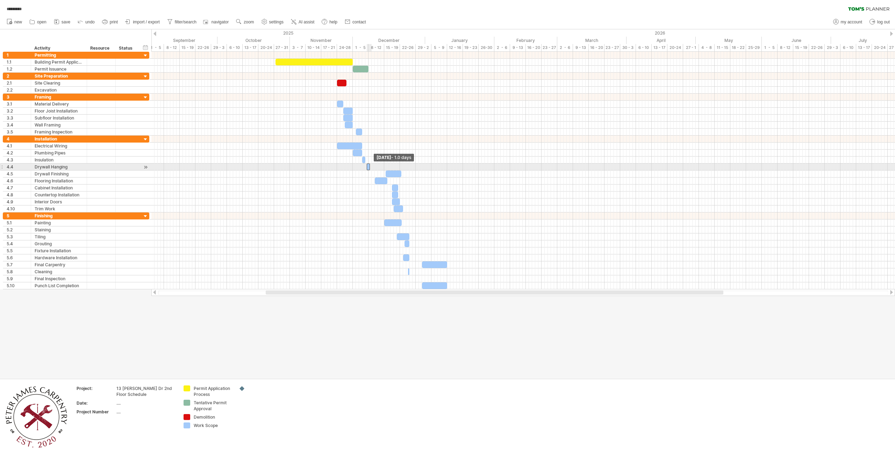
click at [370, 167] on span at bounding box center [370, 167] width 3 height 7
click at [367, 166] on div at bounding box center [366, 167] width 3 height 7
drag, startPoint x: 396, startPoint y: 173, endPoint x: 379, endPoint y: 174, distance: 17.1
click at [379, 174] on div at bounding box center [377, 174] width 16 height 7
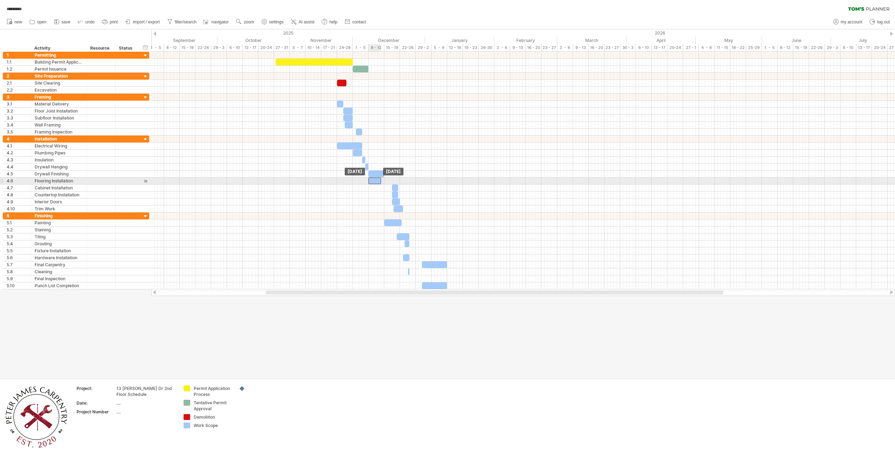
drag, startPoint x: 384, startPoint y: 181, endPoint x: 378, endPoint y: 180, distance: 6.3
click at [378, 180] on div at bounding box center [375, 181] width 13 height 7
click at [383, 180] on span at bounding box center [384, 181] width 3 height 7
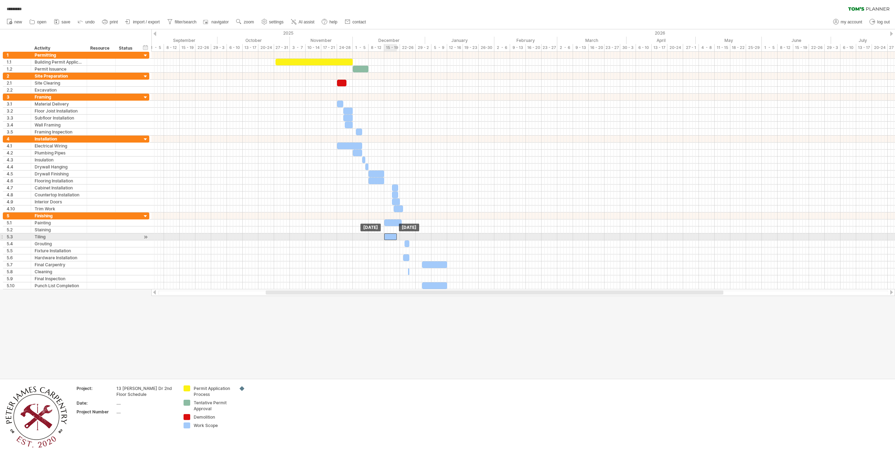
drag, startPoint x: 402, startPoint y: 238, endPoint x: 389, endPoint y: 236, distance: 13.1
click at [389, 236] on div at bounding box center [390, 237] width 13 height 7
click at [399, 236] on span at bounding box center [400, 237] width 3 height 7
drag, startPoint x: 406, startPoint y: 243, endPoint x: 399, endPoint y: 243, distance: 7.7
click at [399, 243] on div at bounding box center [399, 244] width 5 height 7
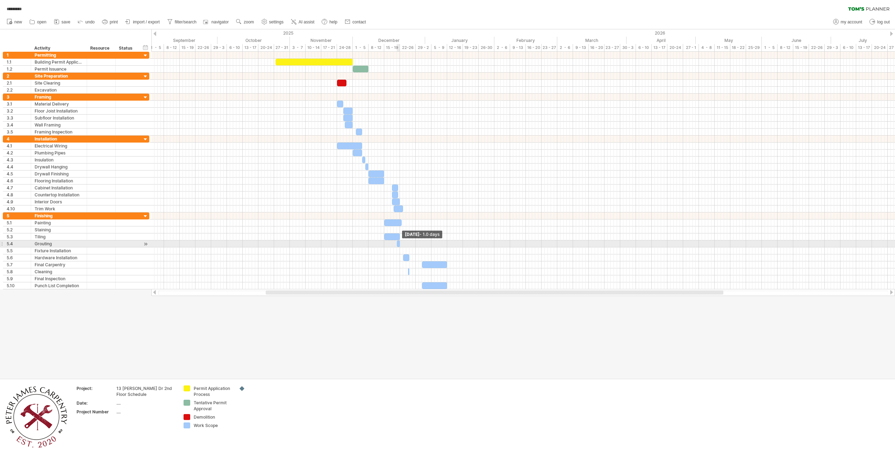
click at [399, 244] on span at bounding box center [400, 244] width 3 height 7
click at [401, 243] on div at bounding box center [401, 244] width 3 height 7
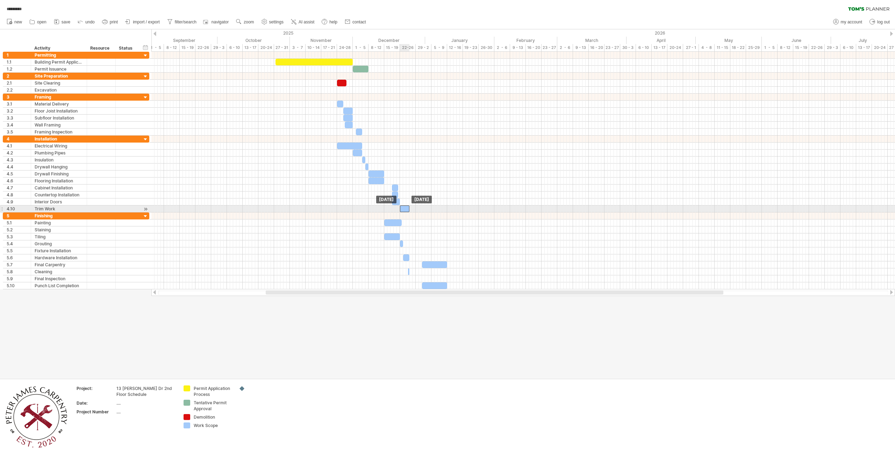
drag, startPoint x: 398, startPoint y: 209, endPoint x: 405, endPoint y: 210, distance: 7.1
click at [405, 210] on div at bounding box center [404, 209] width 9 height 7
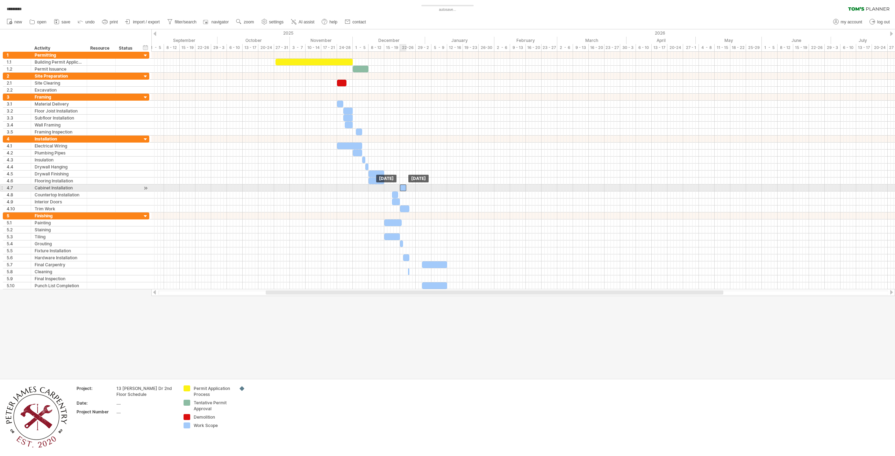
drag, startPoint x: 394, startPoint y: 188, endPoint x: 401, endPoint y: 189, distance: 7.5
click at [401, 189] on div at bounding box center [403, 188] width 6 height 7
drag, startPoint x: 396, startPoint y: 195, endPoint x: 404, endPoint y: 198, distance: 8.5
click at [404, 198] on div at bounding box center [403, 195] width 6 height 7
click at [103, 226] on span "remove row" at bounding box center [92, 224] width 24 height 5
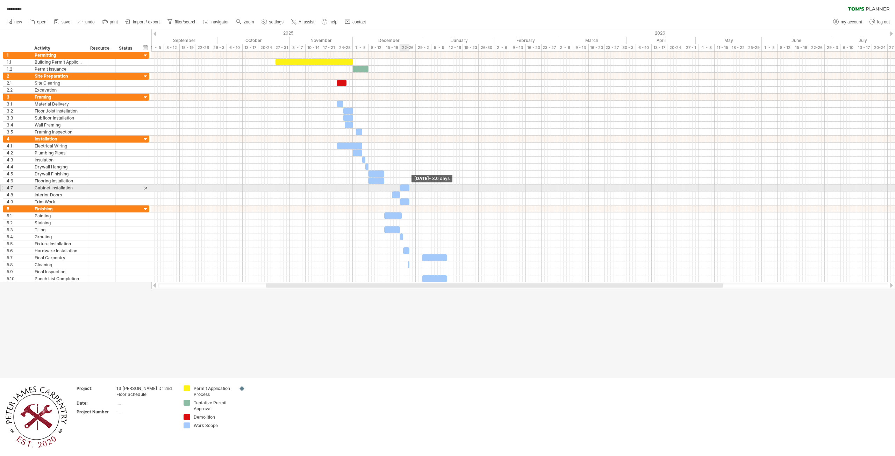
click at [409, 190] on span at bounding box center [409, 188] width 3 height 7
drag, startPoint x: 396, startPoint y: 195, endPoint x: 404, endPoint y: 196, distance: 7.7
click at [404, 196] on div at bounding box center [404, 195] width 8 height 7
click at [408, 194] on span at bounding box center [409, 195] width 3 height 7
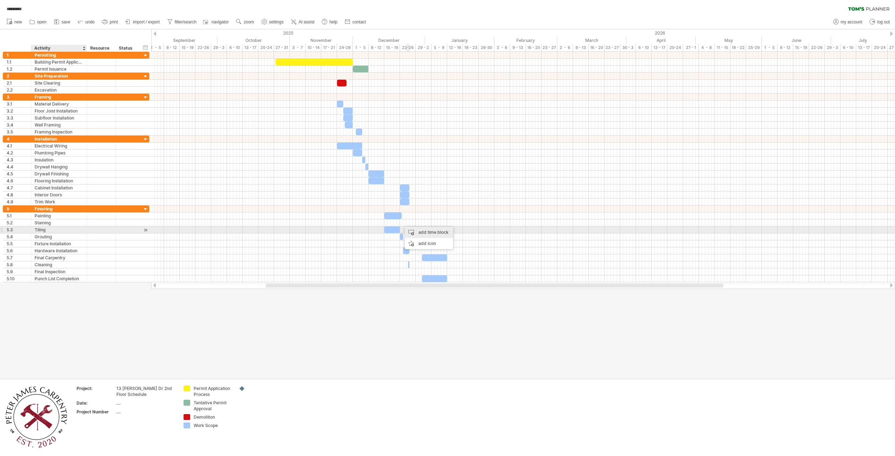
click at [418, 232] on div "add time block" at bounding box center [429, 232] width 48 height 11
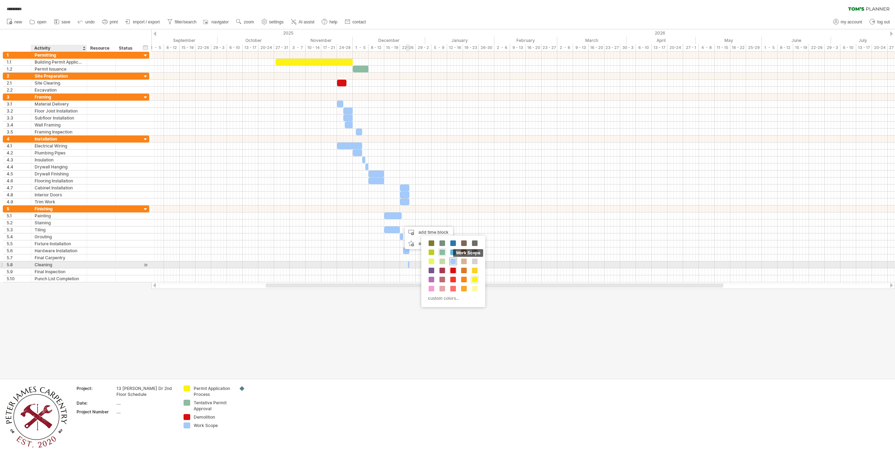
click at [453, 262] on span at bounding box center [453, 262] width 6 height 6
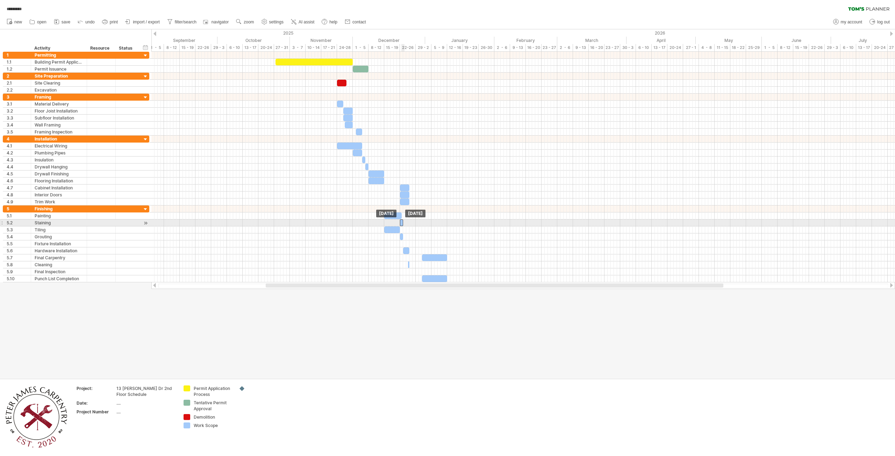
click at [402, 223] on div at bounding box center [401, 223] width 3 height 7
drag, startPoint x: 403, startPoint y: 223, endPoint x: 408, endPoint y: 222, distance: 5.6
click at [408, 222] on span at bounding box center [409, 223] width 3 height 7
click at [400, 216] on span at bounding box center [400, 216] width 3 height 7
click at [431, 252] on div "add time block" at bounding box center [433, 252] width 48 height 11
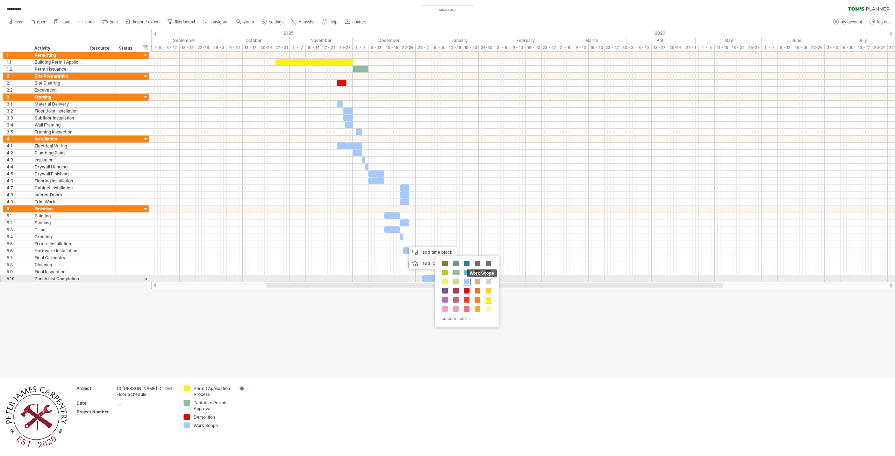
click at [467, 282] on span at bounding box center [467, 282] width 6 height 6
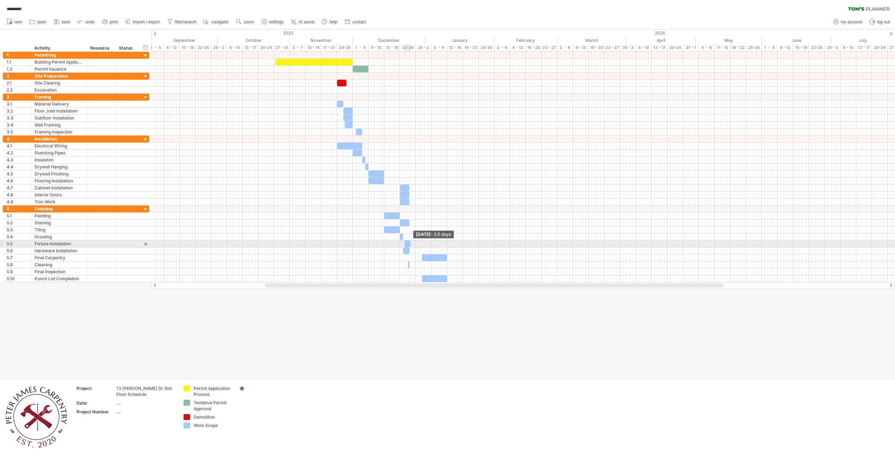
click at [410, 244] on span at bounding box center [410, 244] width 3 height 7
drag, startPoint x: 408, startPoint y: 244, endPoint x: 412, endPoint y: 244, distance: 4.2
click at [412, 244] on div at bounding box center [412, 244] width 6 height 7
drag, startPoint x: 408, startPoint y: 252, endPoint x: 413, endPoint y: 252, distance: 5.2
click at [413, 252] on div at bounding box center [412, 251] width 6 height 7
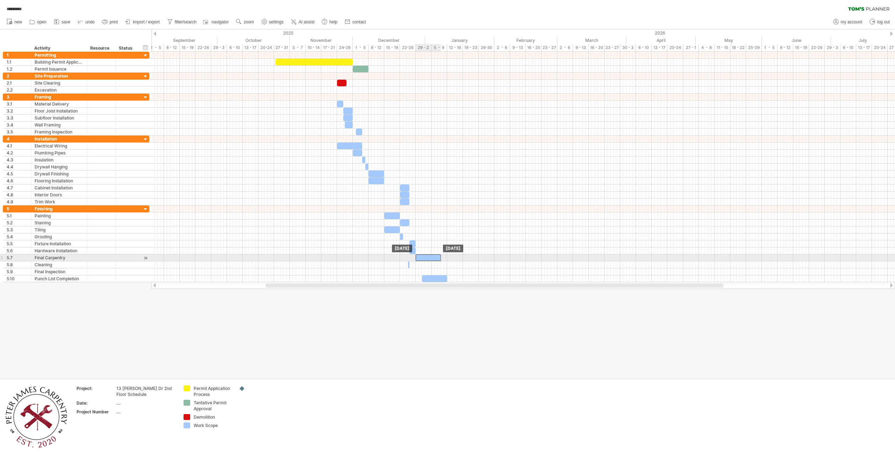
drag, startPoint x: 430, startPoint y: 259, endPoint x: 423, endPoint y: 258, distance: 6.7
click at [423, 258] on div at bounding box center [428, 258] width 25 height 7
drag, startPoint x: 412, startPoint y: 252, endPoint x: 402, endPoint y: 251, distance: 9.8
click at [402, 251] on div at bounding box center [403, 251] width 6 height 7
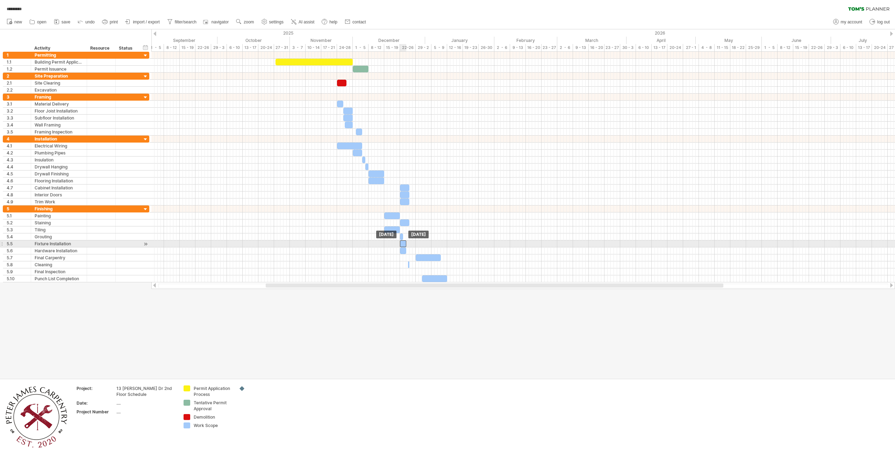
drag, startPoint x: 412, startPoint y: 244, endPoint x: 403, endPoint y: 244, distance: 9.4
click at [403, 244] on div at bounding box center [403, 244] width 6 height 7
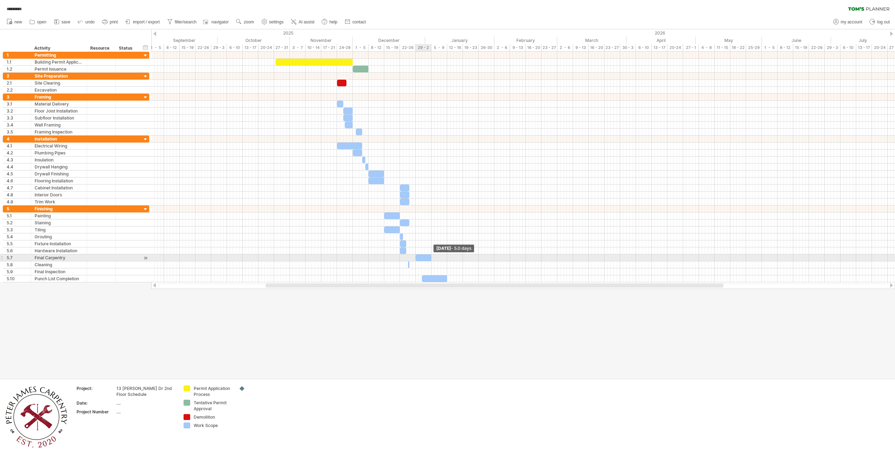
drag, startPoint x: 441, startPoint y: 258, endPoint x: 431, endPoint y: 257, distance: 9.4
click at [431, 257] on span at bounding box center [431, 258] width 3 height 7
click at [423, 257] on div at bounding box center [424, 258] width 16 height 7
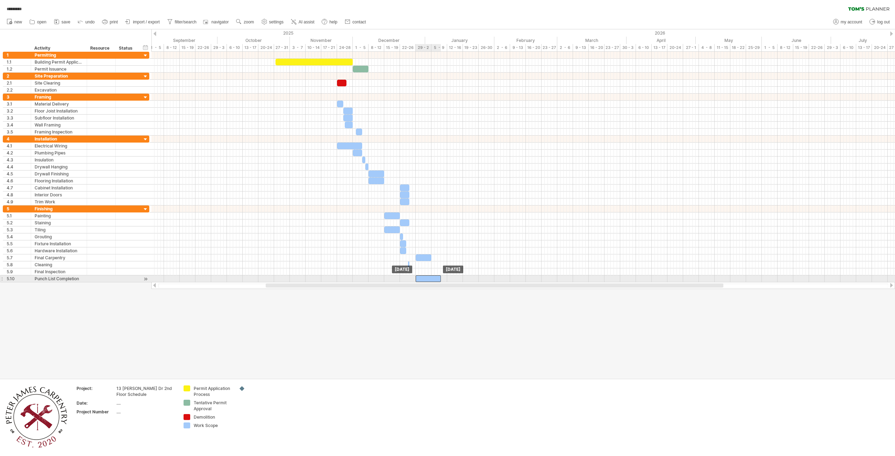
drag, startPoint x: 433, startPoint y: 278, endPoint x: 427, endPoint y: 277, distance: 6.0
click at [427, 277] on div at bounding box center [428, 279] width 25 height 7
drag, startPoint x: 440, startPoint y: 278, endPoint x: 445, endPoint y: 279, distance: 5.6
click at [445, 279] on div at bounding box center [431, 279] width 31 height 7
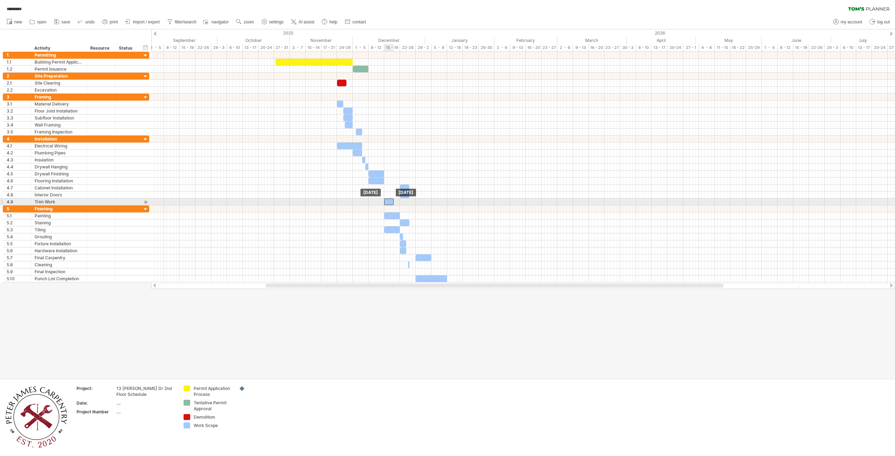
drag, startPoint x: 404, startPoint y: 202, endPoint x: 389, endPoint y: 202, distance: 15.4
click at [389, 202] on div at bounding box center [388, 202] width 9 height 7
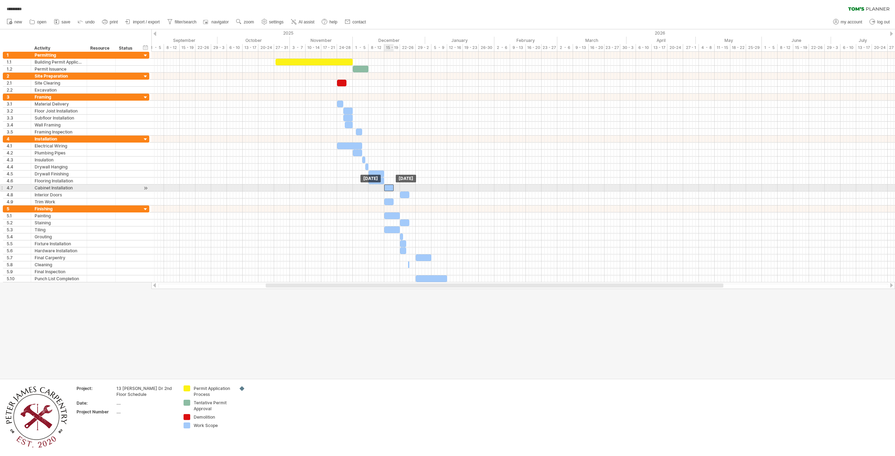
drag, startPoint x: 407, startPoint y: 187, endPoint x: 391, endPoint y: 188, distance: 15.8
click at [391, 188] on div at bounding box center [388, 188] width 9 height 7
drag, startPoint x: 403, startPoint y: 194, endPoint x: 388, endPoint y: 195, distance: 15.0
click at [388, 195] on div at bounding box center [388, 195] width 9 height 7
drag, startPoint x: 406, startPoint y: 223, endPoint x: 391, endPoint y: 221, distance: 15.9
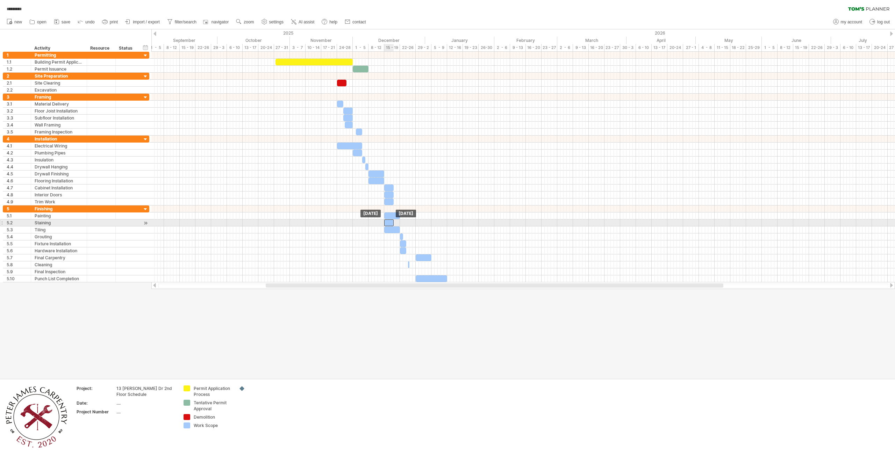
click at [391, 221] on div at bounding box center [388, 223] width 9 height 7
click at [402, 251] on div at bounding box center [403, 251] width 6 height 7
click at [406, 250] on span at bounding box center [406, 251] width 3 height 7
click at [409, 249] on span at bounding box center [409, 251] width 3 height 7
click at [409, 245] on span at bounding box center [409, 244] width 3 height 7
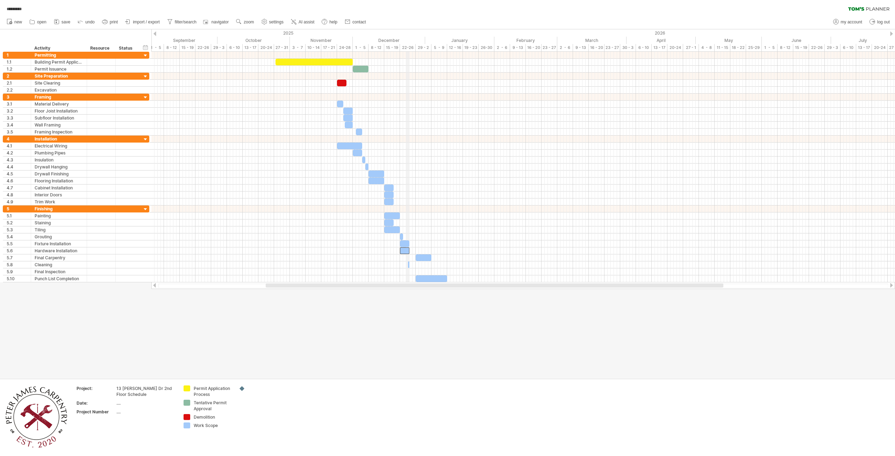
click at [408, 48] on div "22-26" at bounding box center [408, 47] width 16 height 7
click at [430, 57] on div "timeline settings" at bounding box center [437, 57] width 52 height 11
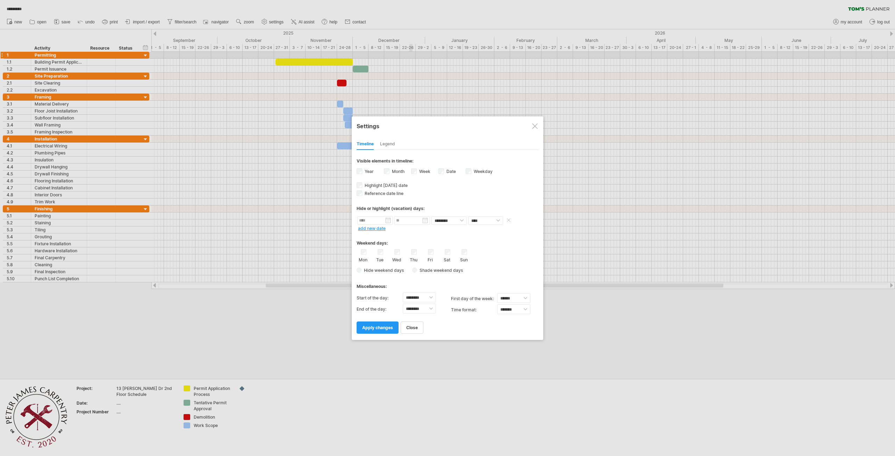
click at [373, 223] on input "text" at bounding box center [375, 220] width 36 height 8
click at [423, 227] on link "next" at bounding box center [423, 228] width 5 height 5
click at [403, 268] on link "25" at bounding box center [404, 268] width 6 height 7
type input "********"
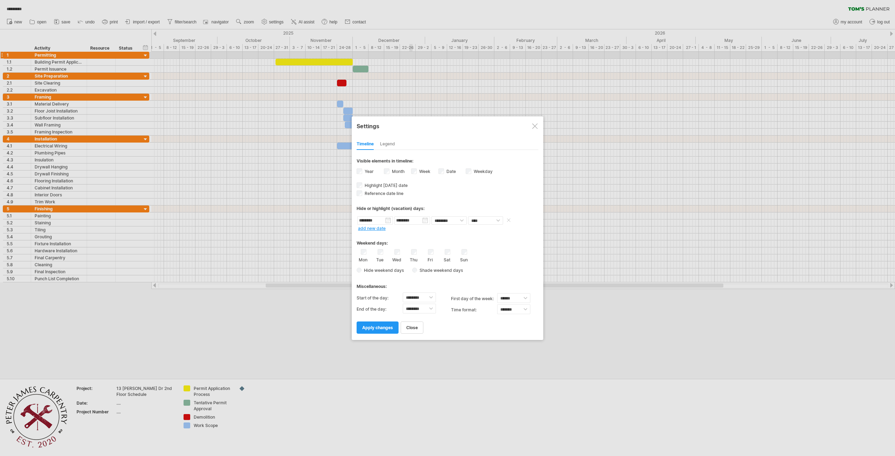
click at [413, 222] on input "********" at bounding box center [412, 220] width 36 height 8
click at [448, 268] on link "26" at bounding box center [449, 268] width 7 height 7
type input "********"
click at [487, 221] on select "**** *****" at bounding box center [485, 220] width 35 height 8
select select "*"
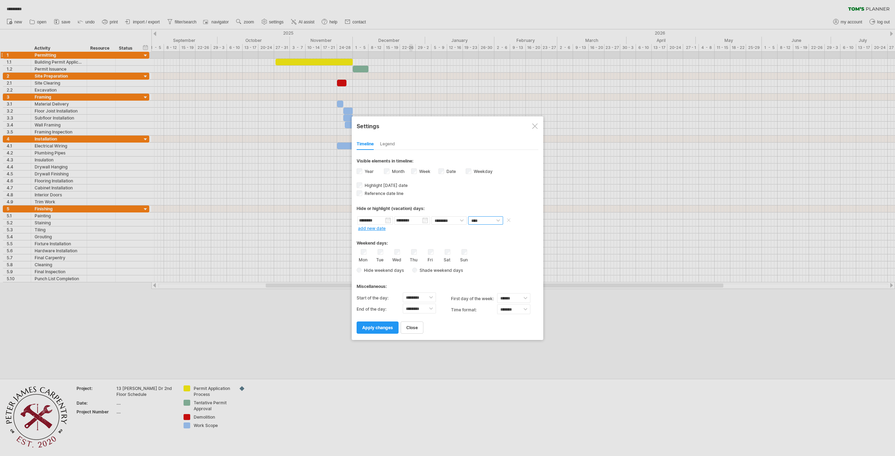
click at [468, 216] on select "**** *****" at bounding box center [485, 220] width 35 height 8
click at [379, 328] on span "apply changes" at bounding box center [377, 327] width 31 height 5
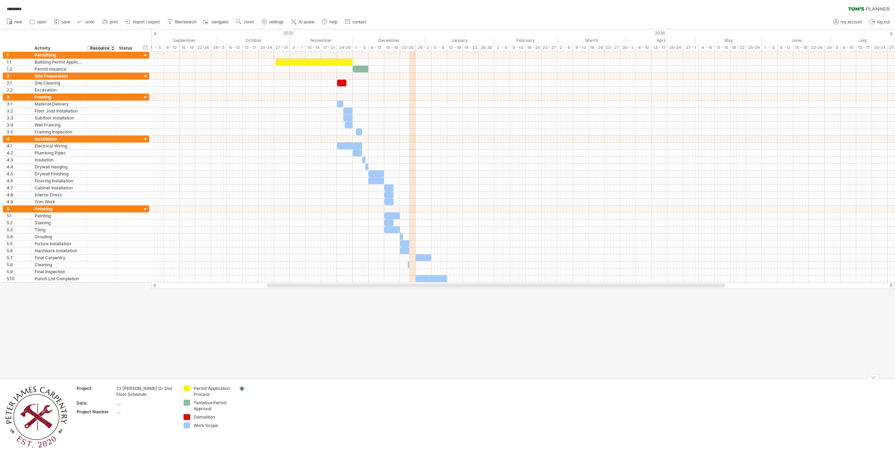
click at [117, 406] on div "...." at bounding box center [145, 403] width 59 height 6
type input "**********"
click at [119, 414] on div "...." at bounding box center [145, 412] width 59 height 6
click at [138, 22] on span "import / export" at bounding box center [146, 22] width 27 height 5
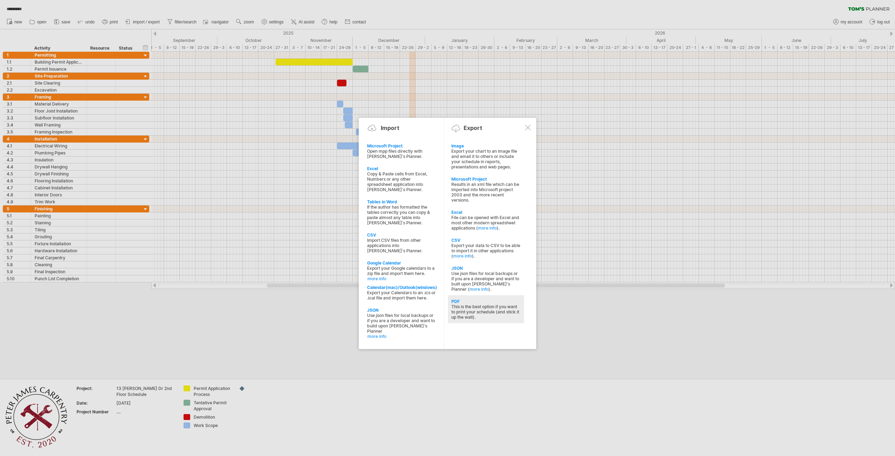
click at [483, 316] on div "This is the best option if you want to print your schedule (and stick it up the…" at bounding box center [485, 312] width 69 height 16
select select "**"
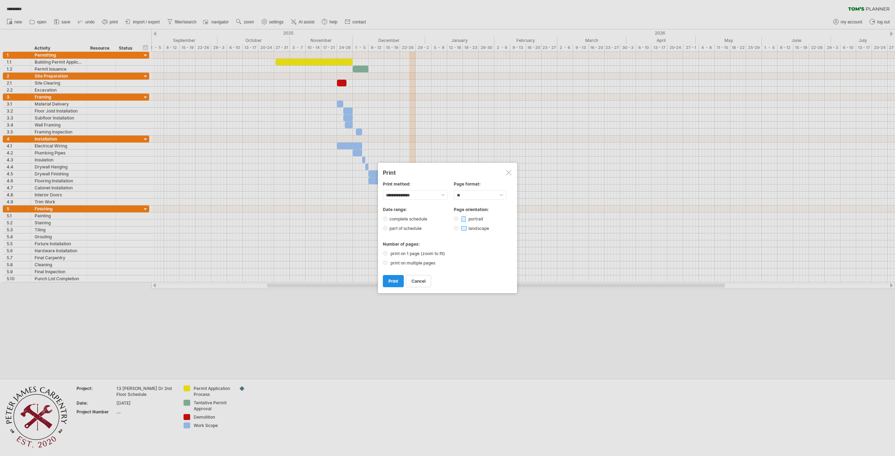
click at [394, 281] on span "print" at bounding box center [393, 281] width 10 height 5
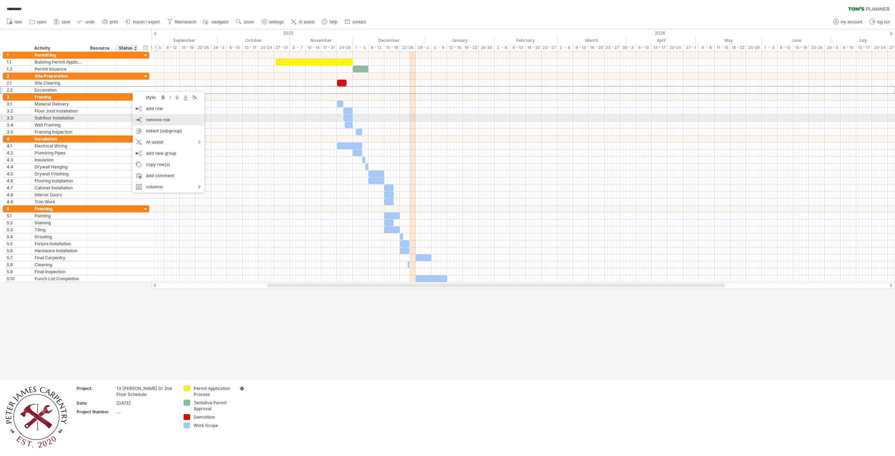
click at [167, 119] on span "remove row" at bounding box center [158, 119] width 24 height 5
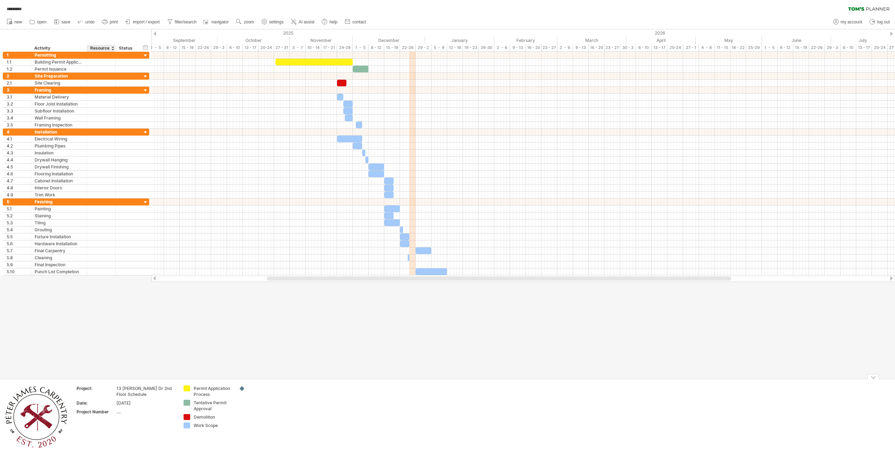
click at [119, 413] on div "...." at bounding box center [145, 412] width 59 height 6
type input "***"
click at [147, 23] on span "import / export" at bounding box center [146, 22] width 27 height 5
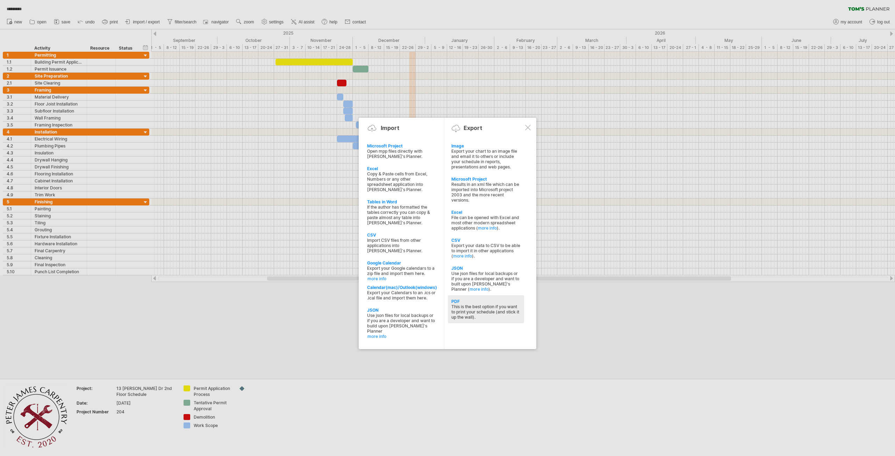
click at [481, 310] on div "This is the best option if you want to print your schedule (and stick it up the…" at bounding box center [485, 312] width 69 height 16
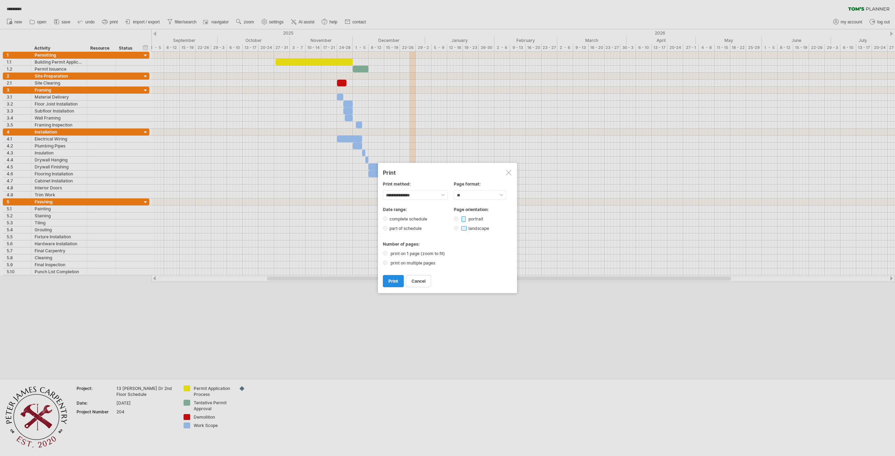
click at [398, 280] on span "print" at bounding box center [393, 281] width 10 height 5
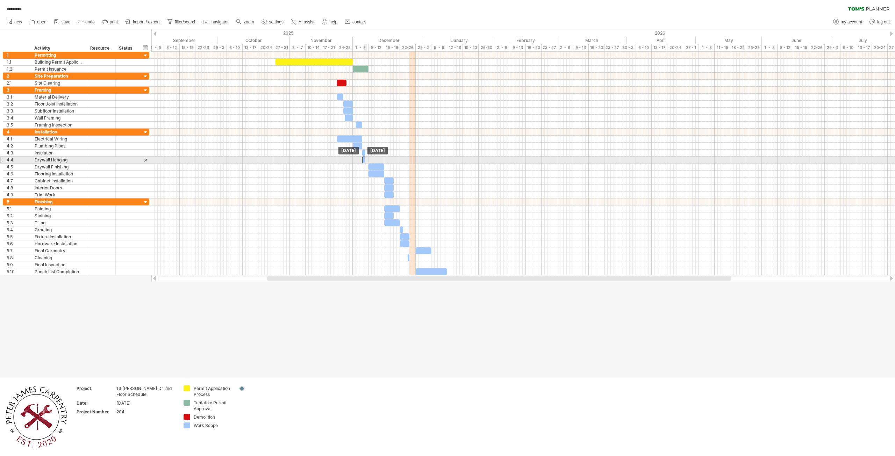
click at [364, 159] on div at bounding box center [363, 160] width 3 height 7
click at [376, 166] on div at bounding box center [373, 167] width 16 height 7
click at [378, 169] on span at bounding box center [378, 167] width 3 height 7
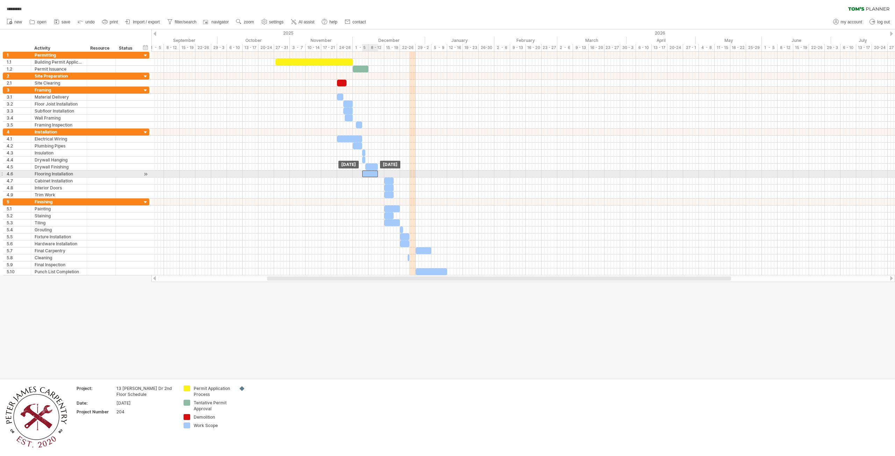
drag, startPoint x: 377, startPoint y: 173, endPoint x: 370, endPoint y: 174, distance: 7.0
click at [370, 174] on div at bounding box center [370, 174] width 16 height 7
click at [380, 174] on span at bounding box center [379, 174] width 3 height 7
drag, startPoint x: 390, startPoint y: 180, endPoint x: 380, endPoint y: 180, distance: 9.8
click at [380, 180] on div at bounding box center [379, 181] width 9 height 7
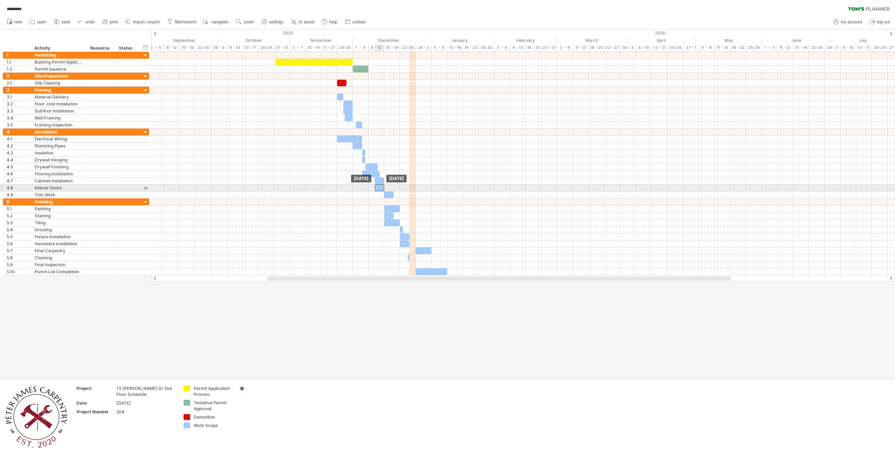
drag, startPoint x: 387, startPoint y: 187, endPoint x: 377, endPoint y: 186, distance: 9.5
click at [377, 186] on div at bounding box center [379, 188] width 9 height 7
drag, startPoint x: 389, startPoint y: 195, endPoint x: 379, endPoint y: 194, distance: 9.5
click at [379, 194] on div at bounding box center [379, 195] width 9 height 7
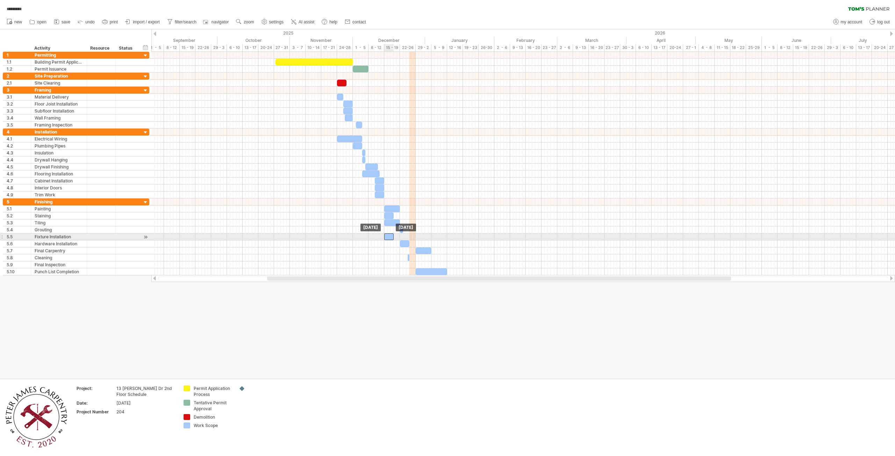
drag, startPoint x: 403, startPoint y: 236, endPoint x: 388, endPoint y: 234, distance: 15.9
click at [388, 234] on div at bounding box center [388, 237] width 9 height 7
drag, startPoint x: 406, startPoint y: 241, endPoint x: 390, endPoint y: 242, distance: 15.7
click at [390, 242] on div at bounding box center [388, 244] width 9 height 7
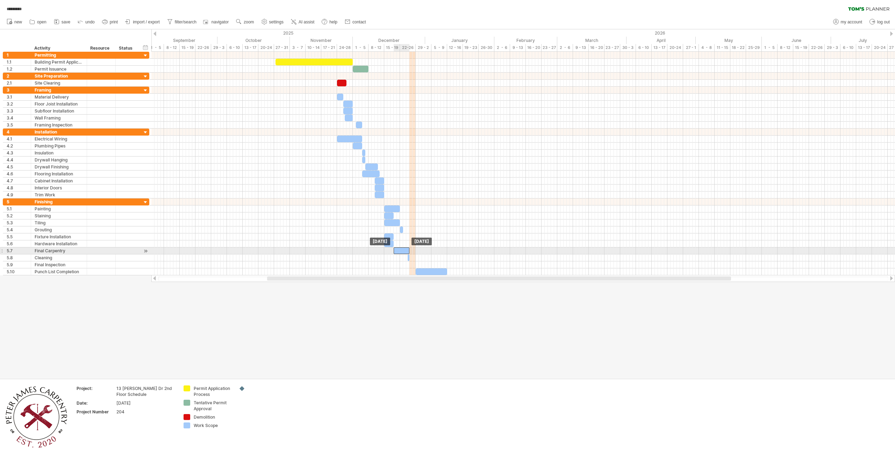
drag, startPoint x: 422, startPoint y: 249, endPoint x: 400, endPoint y: 249, distance: 22.0
click at [400, 249] on div at bounding box center [402, 251] width 16 height 7
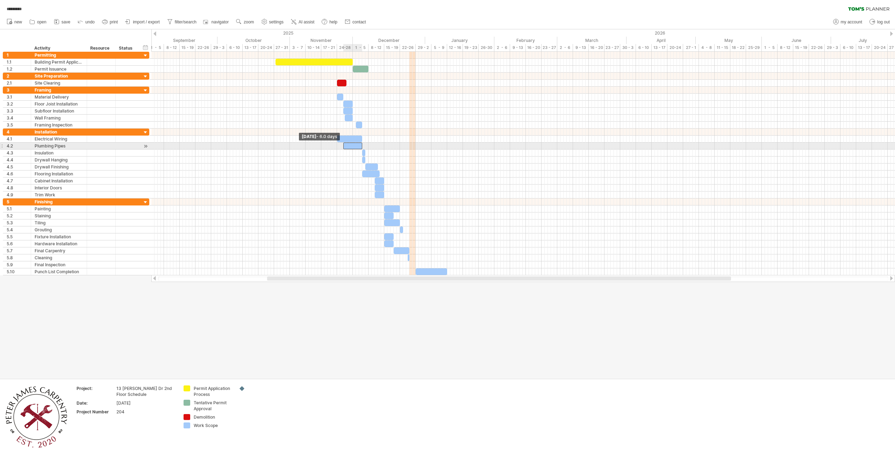
drag, startPoint x: 353, startPoint y: 146, endPoint x: 344, endPoint y: 146, distance: 9.1
click at [344, 146] on span at bounding box center [343, 146] width 3 height 7
drag, startPoint x: 362, startPoint y: 145, endPoint x: 357, endPoint y: 146, distance: 5.7
click at [357, 146] on span at bounding box center [356, 146] width 3 height 7
click at [353, 146] on div at bounding box center [352, 146] width 13 height 7
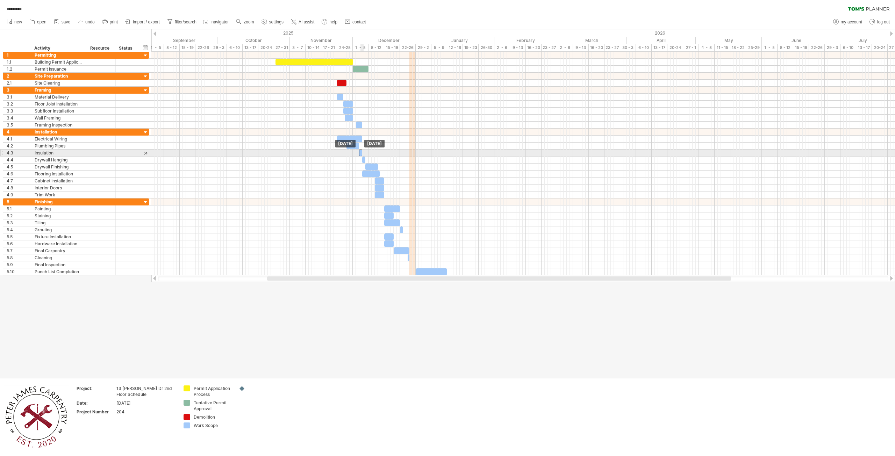
click at [361, 153] on div at bounding box center [360, 153] width 3 height 7
click at [361, 159] on div at bounding box center [360, 160] width 3 height 7
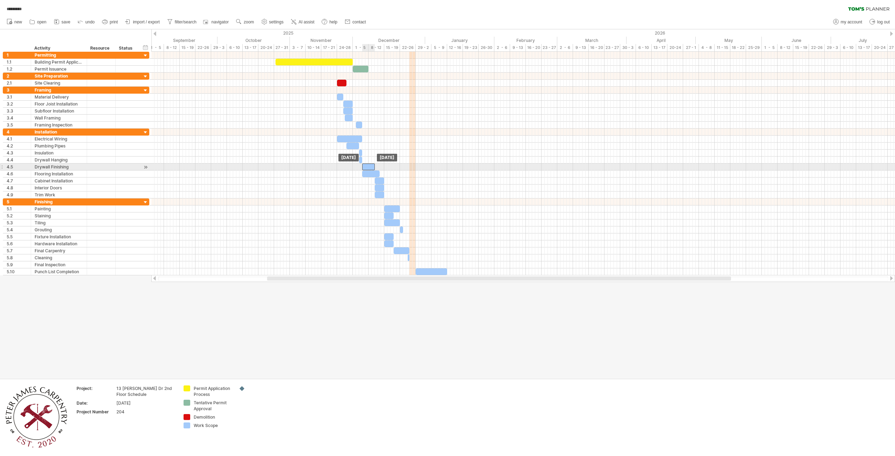
click at [371, 166] on div at bounding box center [368, 167] width 13 height 7
click at [1, 173] on div at bounding box center [1, 173] width 3 height 7
click at [3, 174] on div "4.6" at bounding box center [17, 174] width 28 height 7
click at [45, 186] on div "add row Ctrl+Enter Cmd+Enter" at bounding box center [43, 182] width 72 height 11
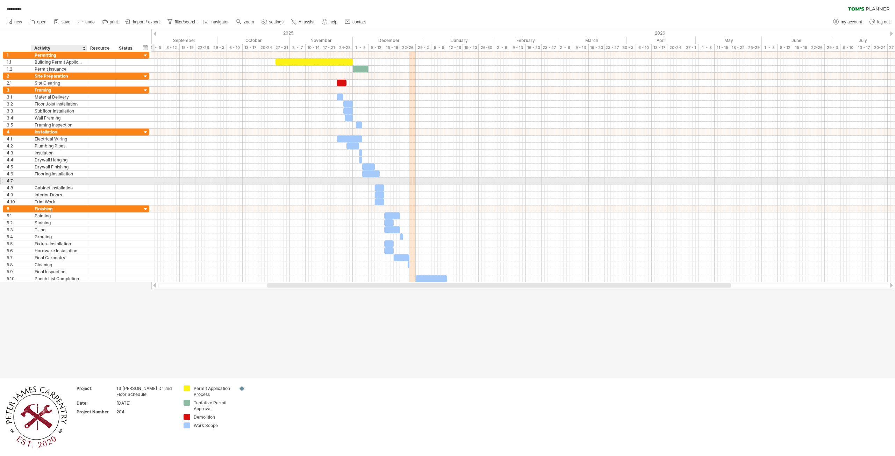
click at [46, 181] on div at bounding box center [59, 181] width 49 height 7
type input "**********"
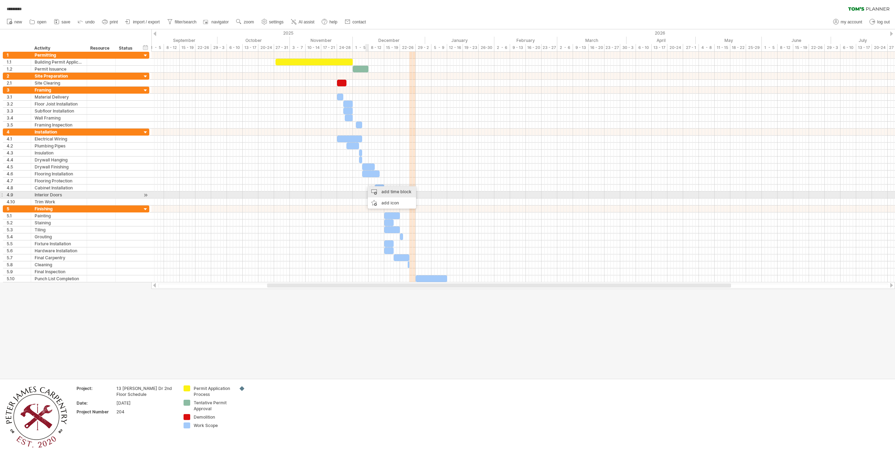
click at [386, 194] on div "add time block" at bounding box center [392, 191] width 48 height 11
click at [421, 224] on span at bounding box center [422, 224] width 6 height 6
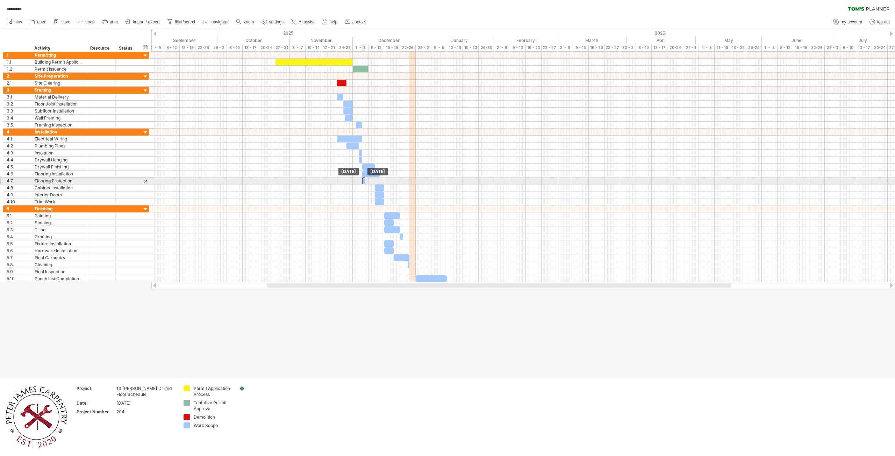
click at [363, 182] on div at bounding box center [363, 181] width 3 height 7
drag, startPoint x: 365, startPoint y: 182, endPoint x: 379, endPoint y: 184, distance: 14.5
click at [379, 184] on div "[DATE] - 5.5 days [DATE]" at bounding box center [523, 167] width 744 height 231
click at [63, 189] on div "add row Ctrl+Enter Cmd+Enter" at bounding box center [69, 188] width 72 height 11
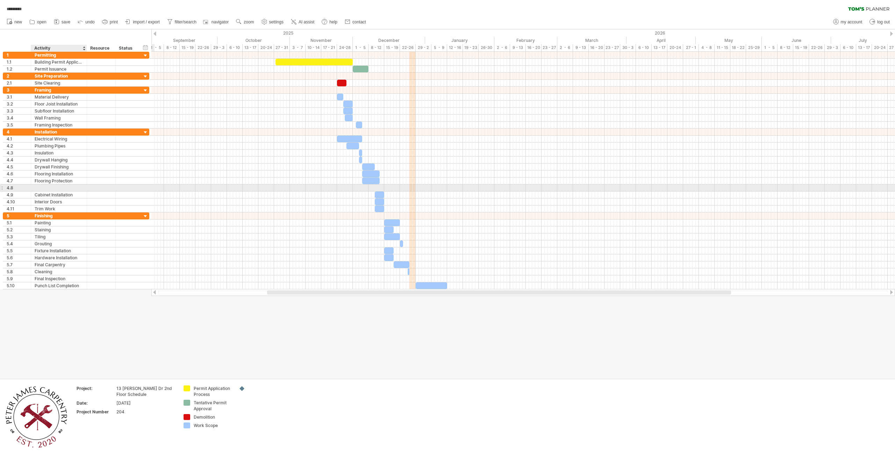
click at [55, 190] on div at bounding box center [59, 188] width 49 height 7
type input "**********"
click at [403, 196] on div "add time block" at bounding box center [401, 195] width 48 height 11
click at [437, 226] on span at bounding box center [439, 226] width 6 height 6
click at [377, 188] on div at bounding box center [377, 188] width 3 height 7
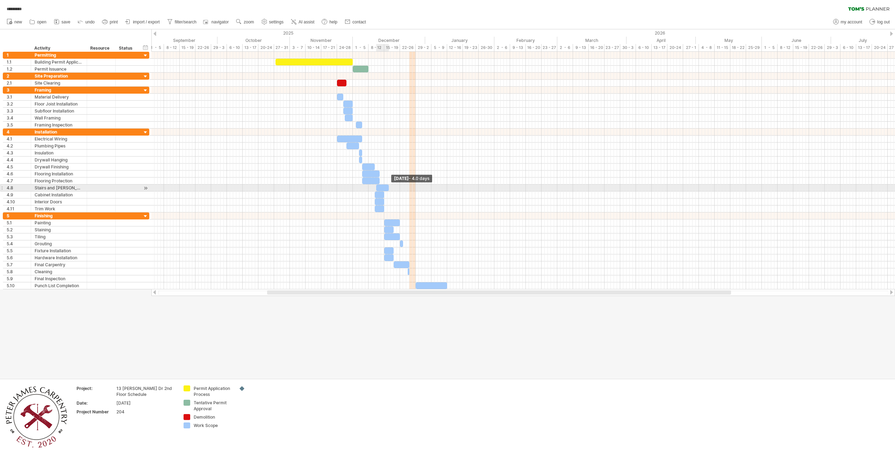
drag, startPoint x: 379, startPoint y: 188, endPoint x: 388, endPoint y: 190, distance: 9.2
click at [388, 190] on span at bounding box center [388, 188] width 3 height 7
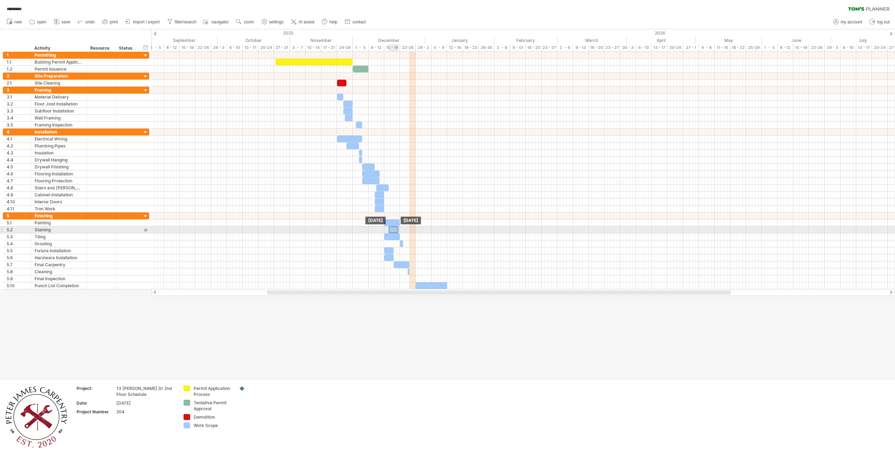
drag, startPoint x: 388, startPoint y: 229, endPoint x: 392, endPoint y: 229, distance: 4.5
click at [392, 229] on div at bounding box center [393, 230] width 9 height 7
drag, startPoint x: 391, startPoint y: 223, endPoint x: 413, endPoint y: 224, distance: 22.0
click at [413, 224] on div at bounding box center [414, 223] width 16 height 7
drag, startPoint x: 416, startPoint y: 222, endPoint x: 394, endPoint y: 222, distance: 22.0
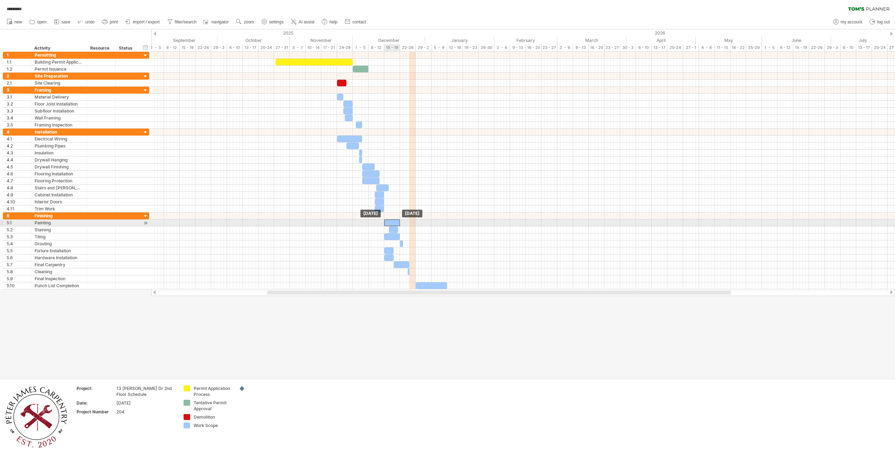
click at [394, 222] on div at bounding box center [392, 223] width 16 height 7
drag, startPoint x: 395, startPoint y: 223, endPoint x: 403, endPoint y: 224, distance: 8.7
click at [403, 224] on div at bounding box center [402, 223] width 16 height 7
click at [352, 139] on div at bounding box center [349, 139] width 25 height 7
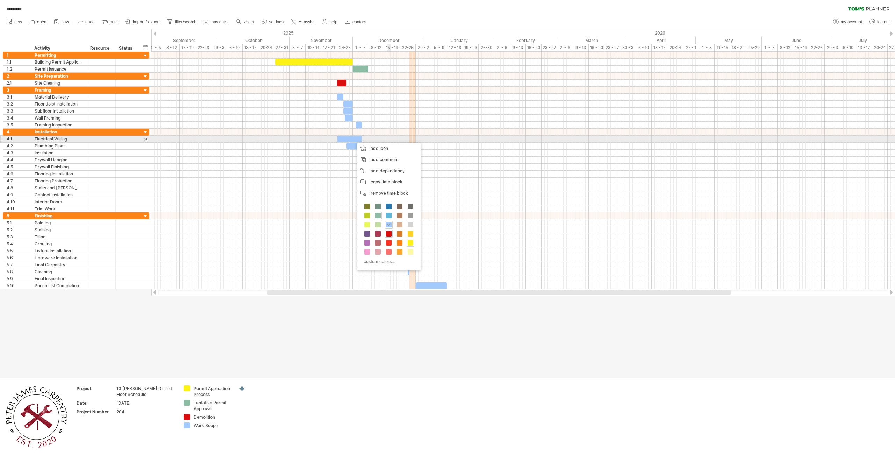
click at [387, 137] on div at bounding box center [523, 139] width 744 height 7
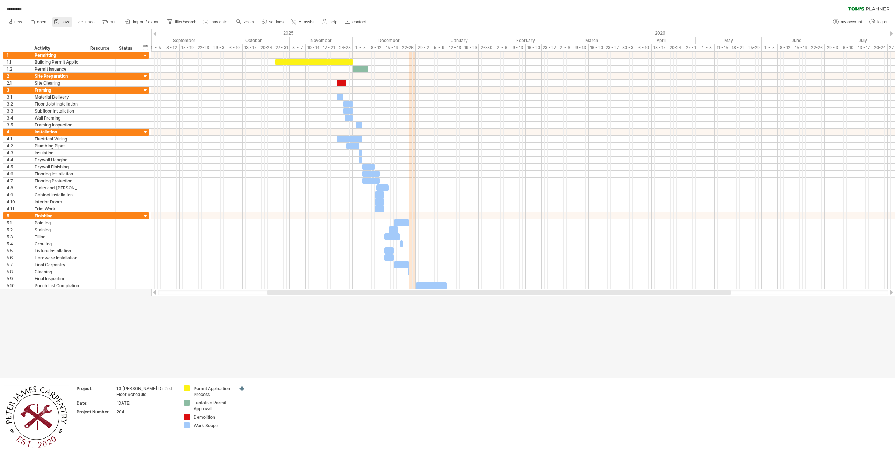
click at [64, 22] on span "save" at bounding box center [66, 22] width 9 height 5
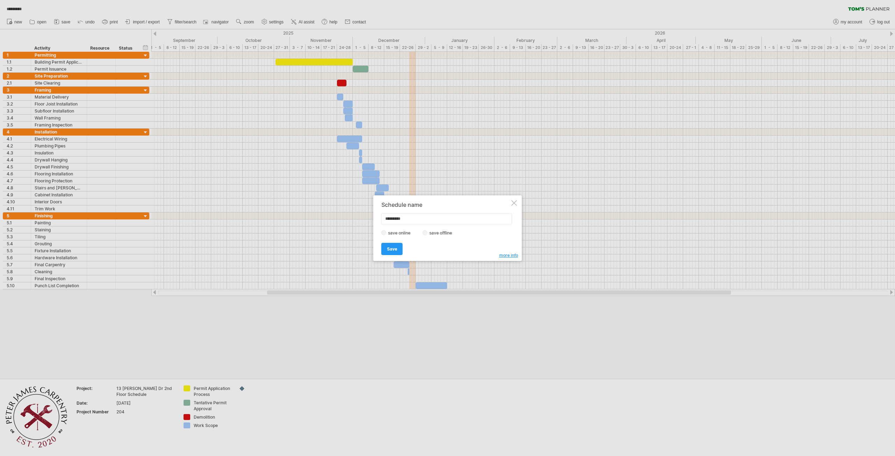
click at [518, 202] on div "Schedule name ********* save online save offline more info Save Save Save sched…" at bounding box center [447, 228] width 149 height 66
click at [390, 247] on span "Save" at bounding box center [392, 248] width 10 height 5
click at [412, 241] on link "ok" at bounding box center [405, 240] width 17 height 12
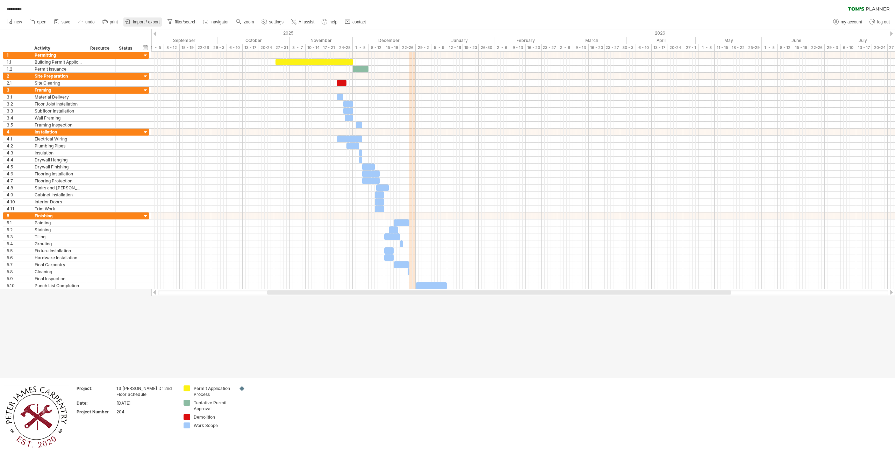
click at [136, 23] on span "import / export" at bounding box center [146, 22] width 27 height 5
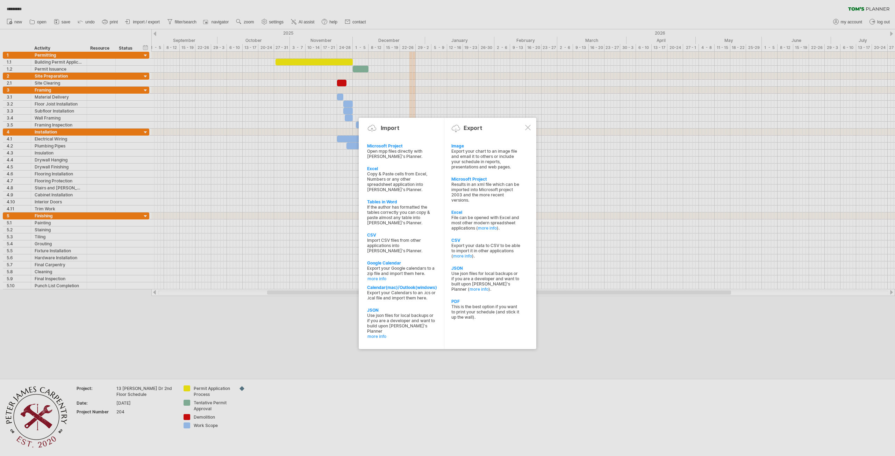
click at [493, 311] on div "This is the best option if you want to print your schedule (and stick it up the…" at bounding box center [485, 312] width 69 height 16
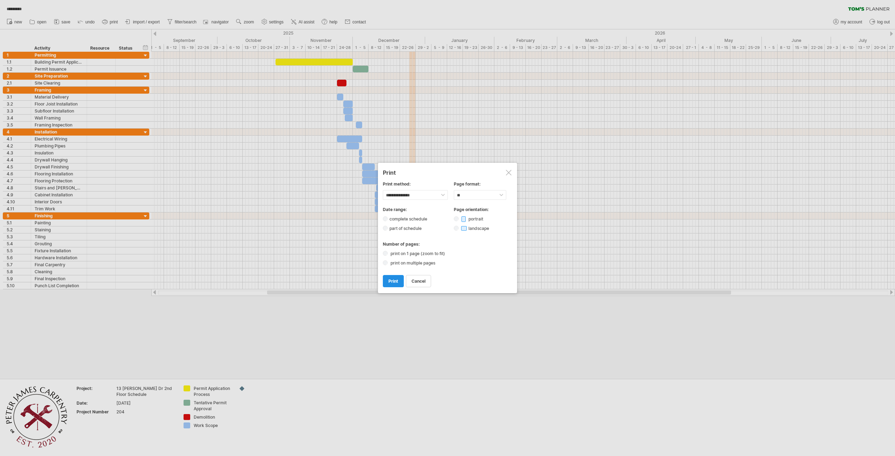
click at [394, 281] on span "print" at bounding box center [393, 281] width 10 height 5
